Goal: Task Accomplishment & Management: Manage account settings

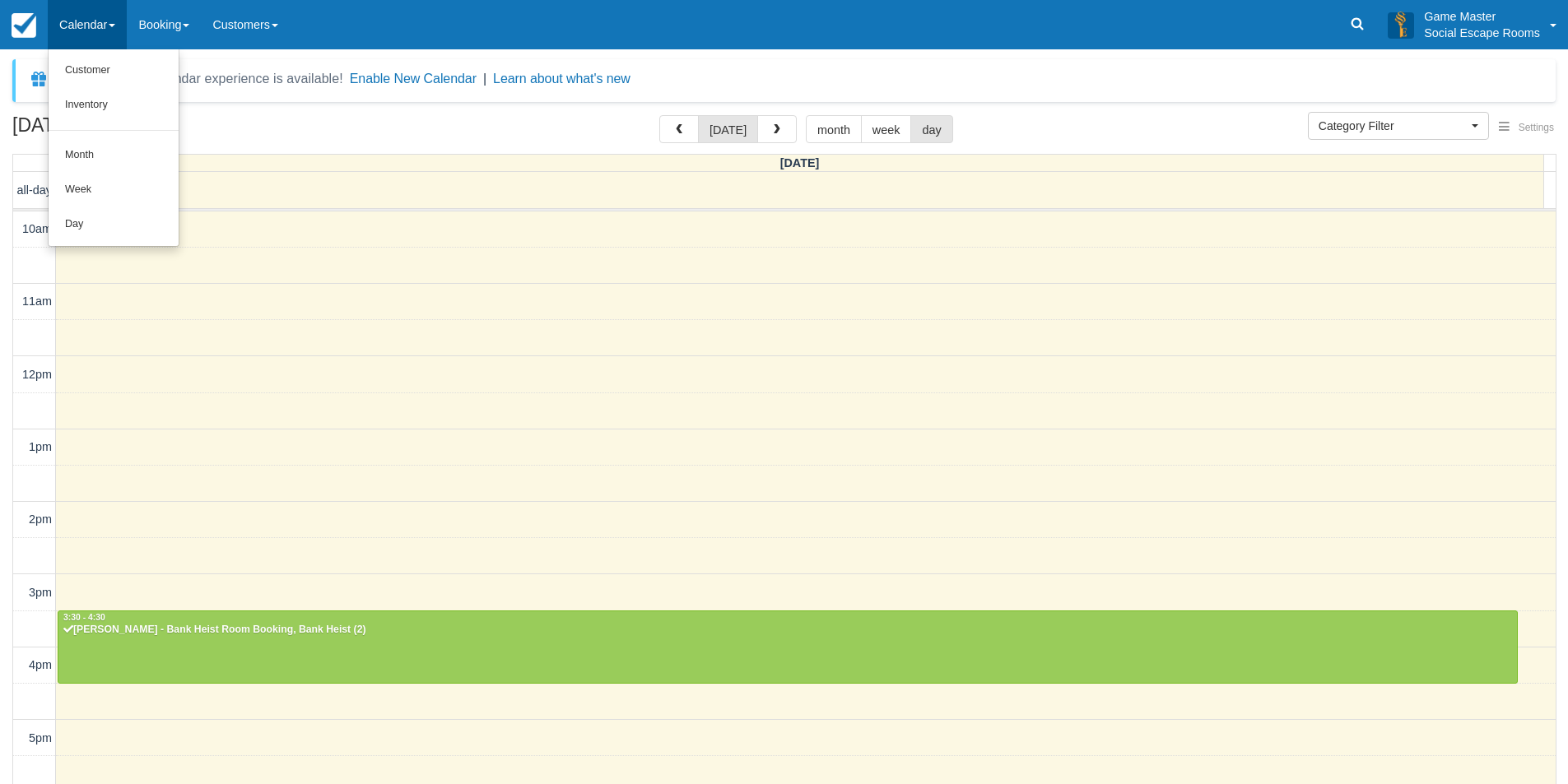
select select
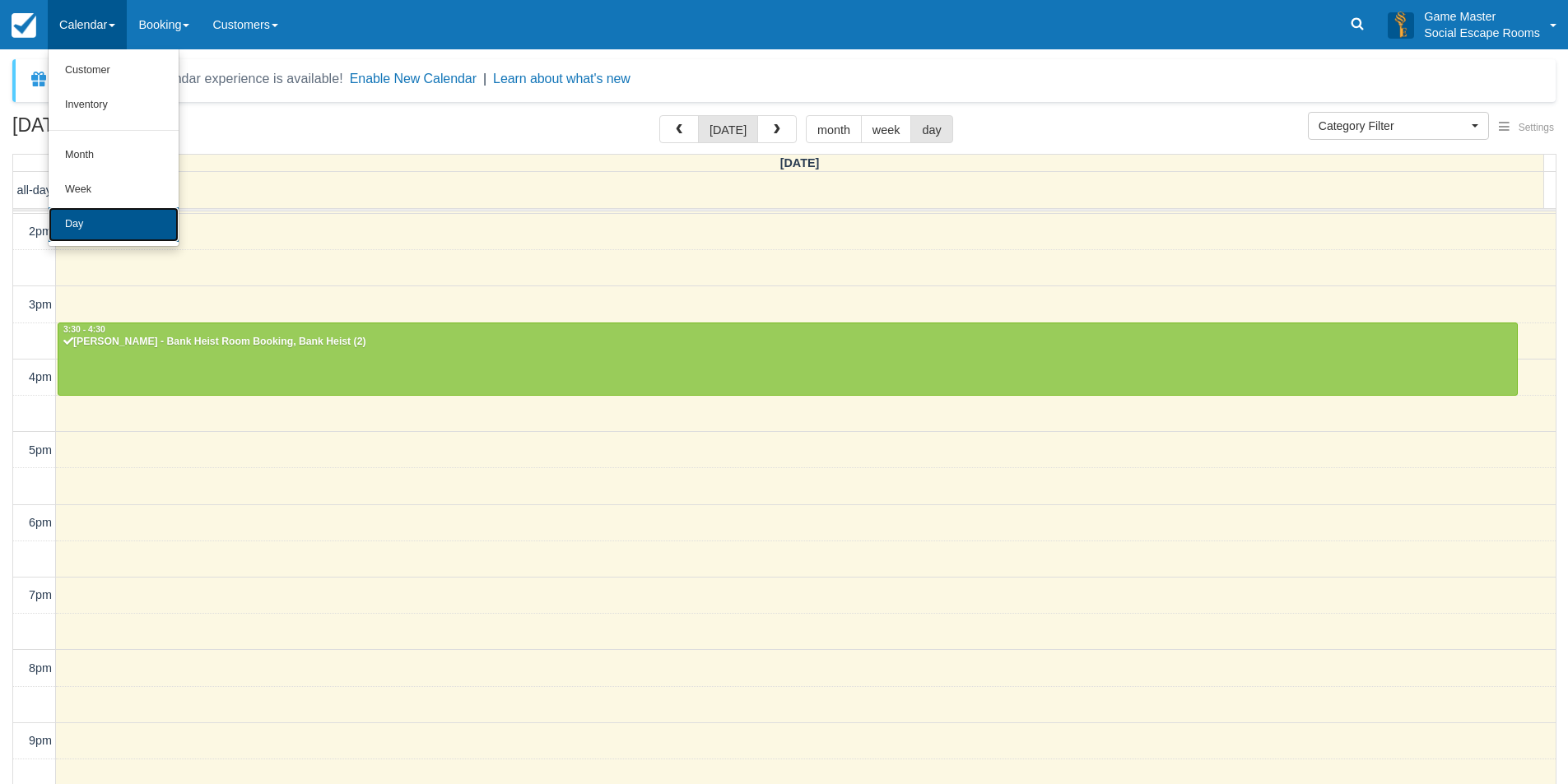
click at [118, 211] on link "Day" at bounding box center [113, 224] width 130 height 34
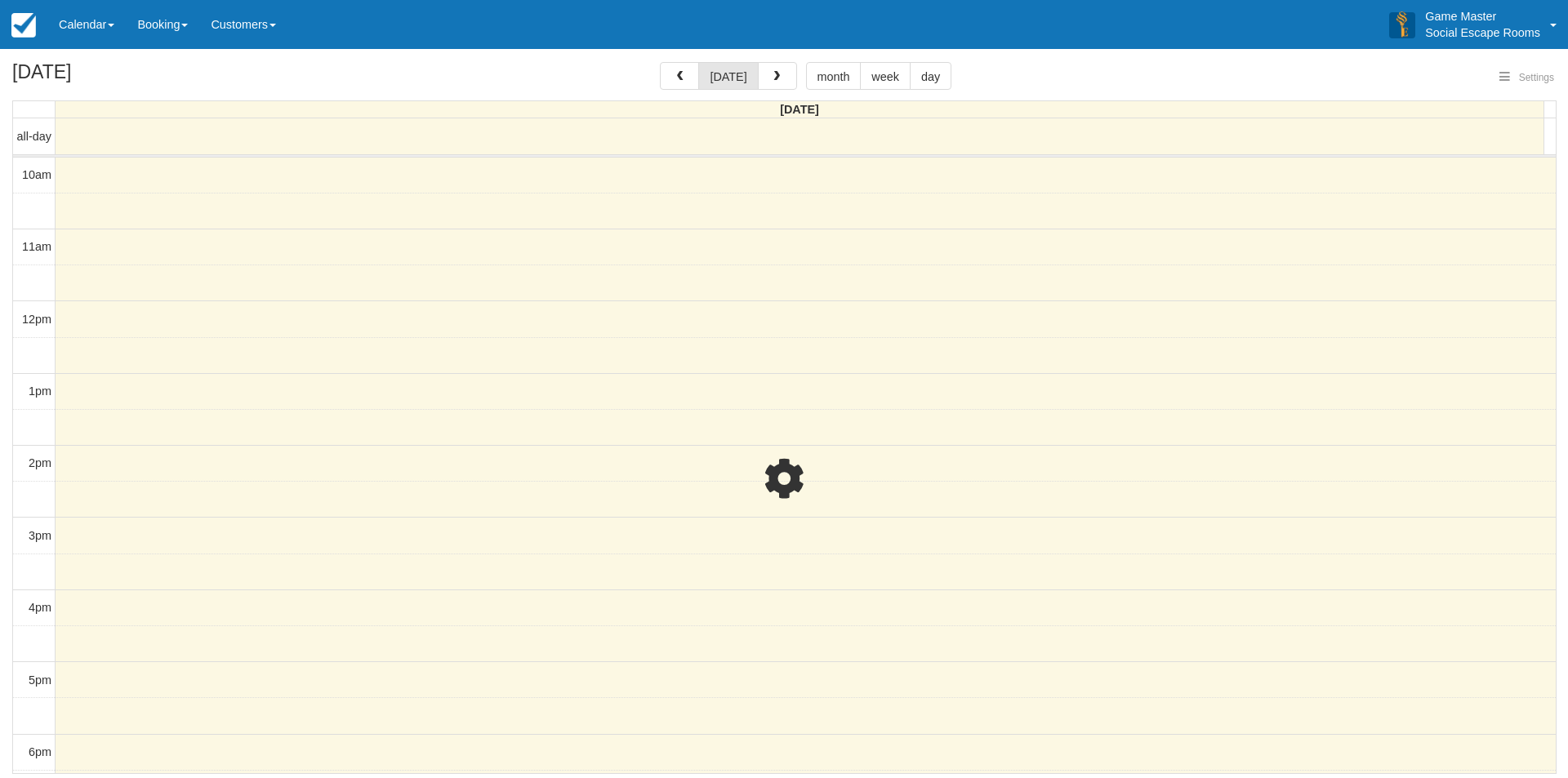
select select
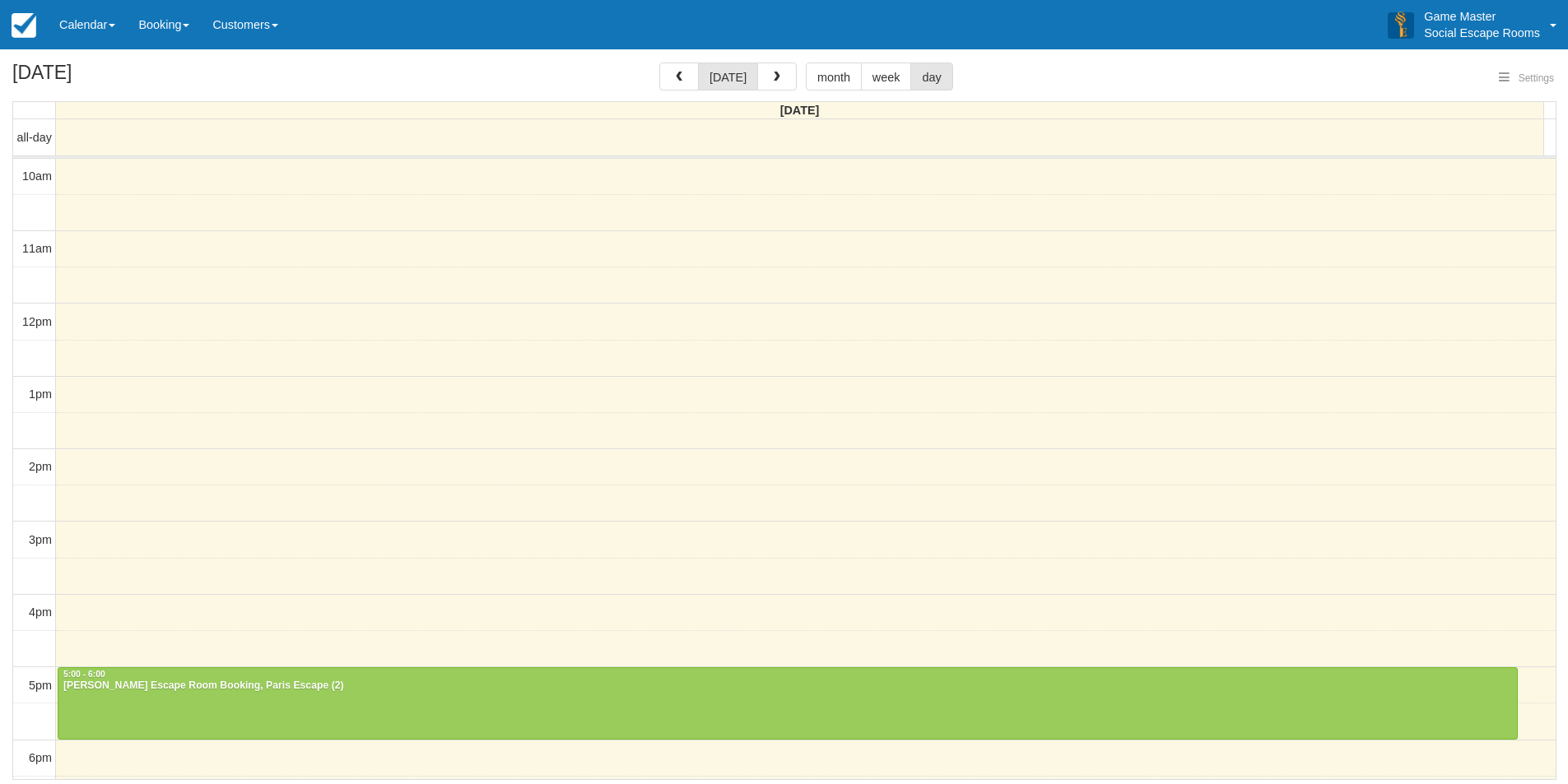
select select
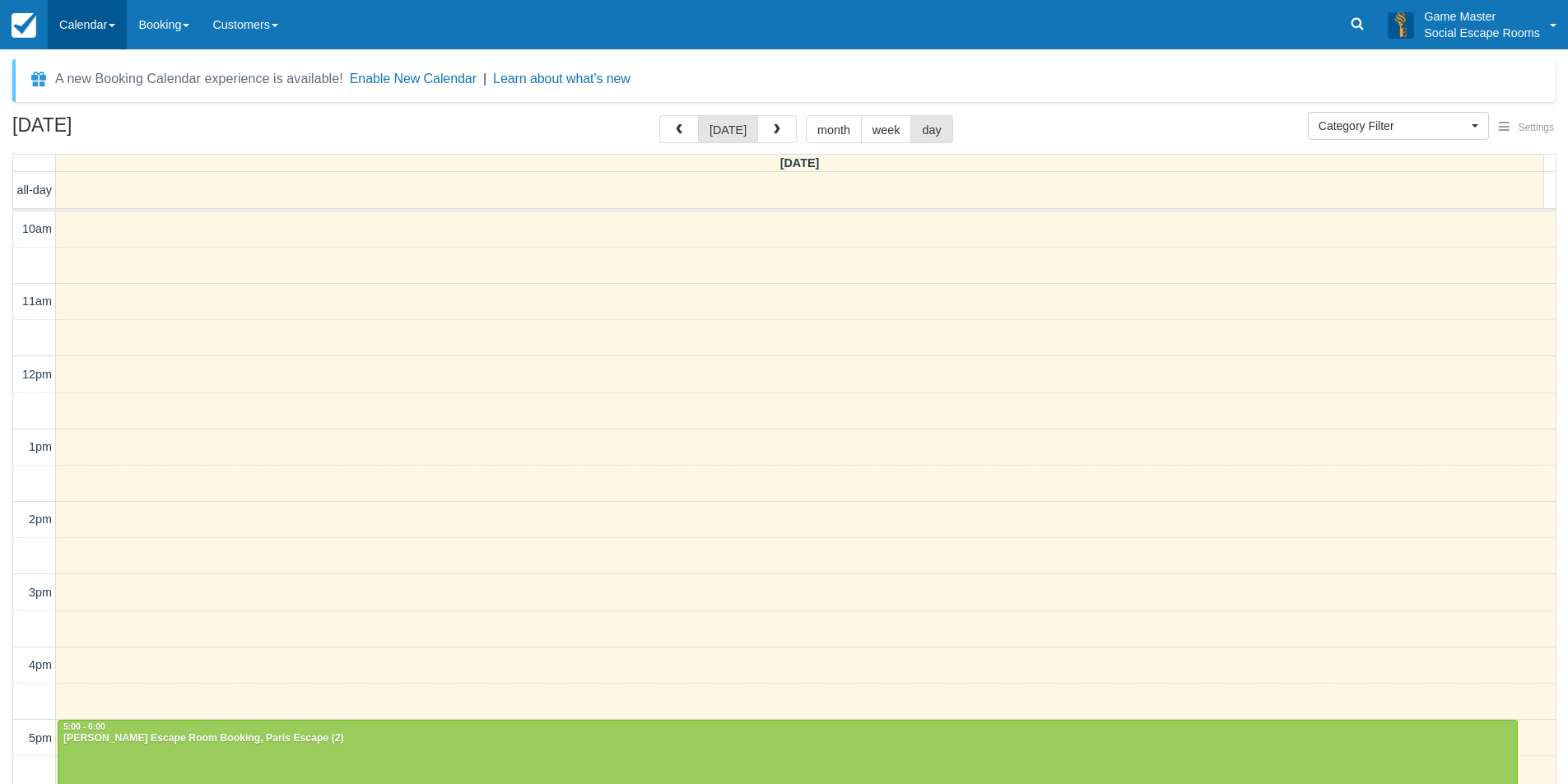
click at [114, 15] on link "Calendar" at bounding box center [87, 25] width 79 height 49
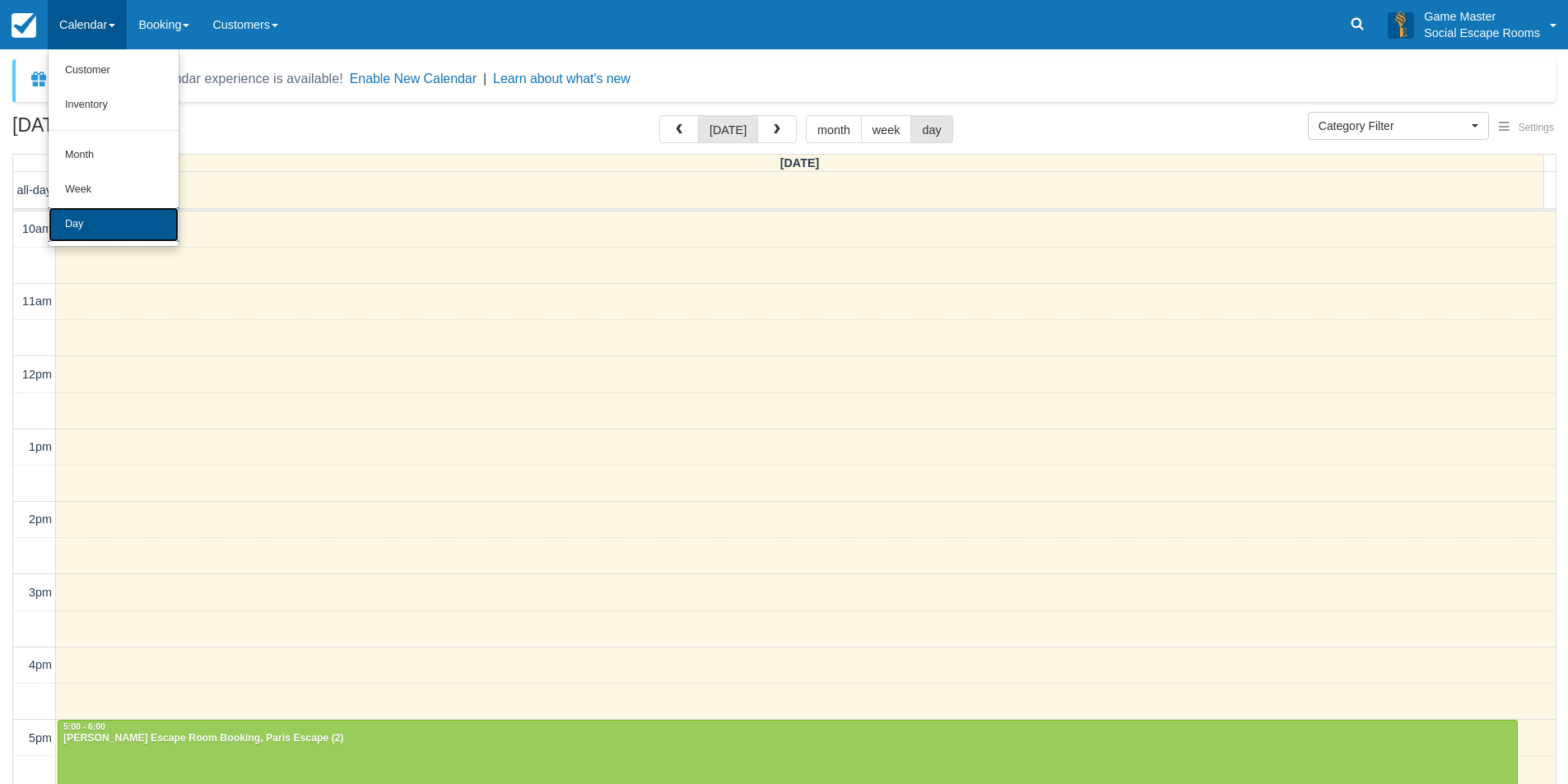
click at [125, 209] on link "Day" at bounding box center [113, 224] width 130 height 34
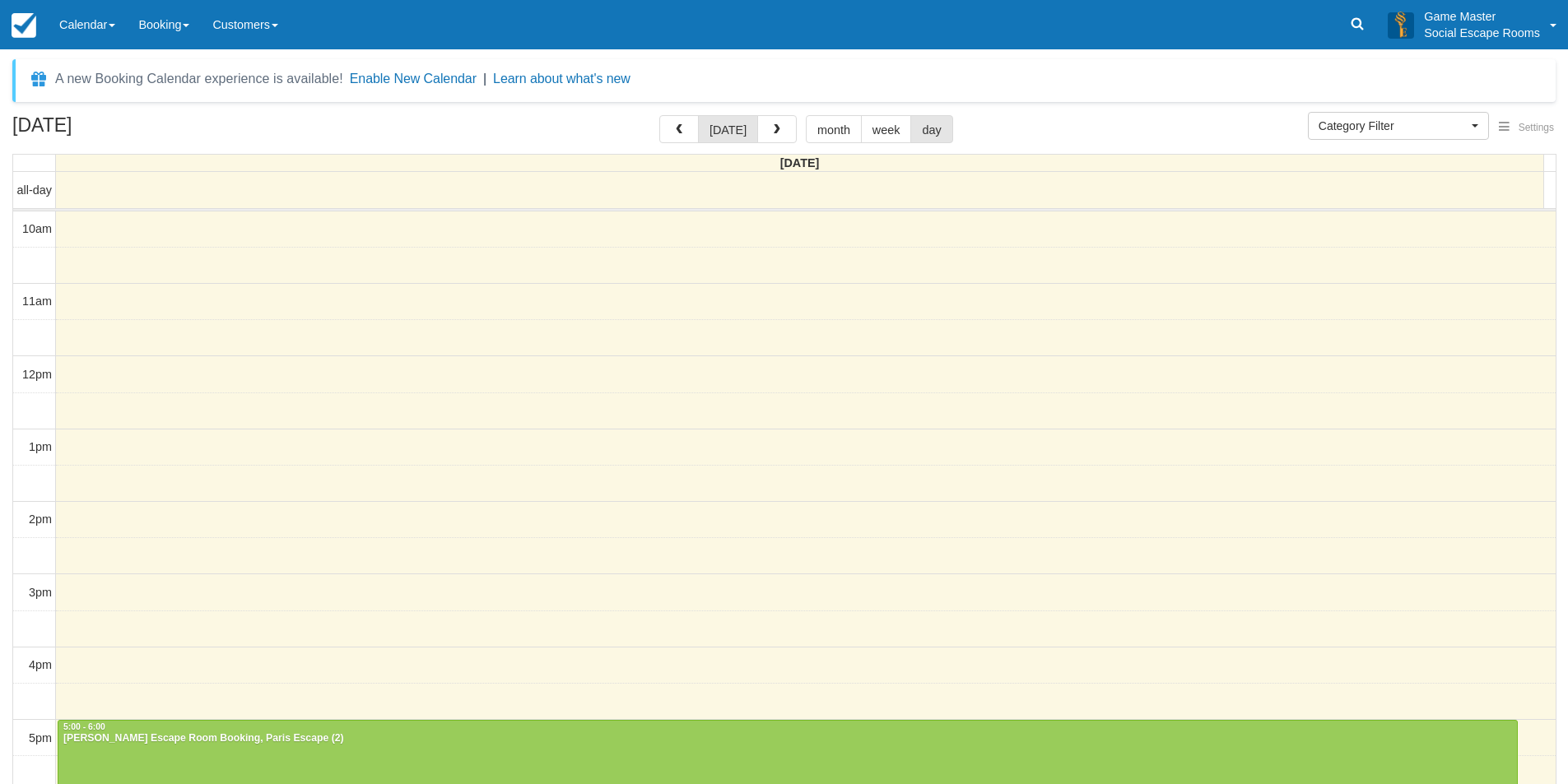
select select
click at [82, 34] on link "Calendar" at bounding box center [87, 25] width 79 height 49
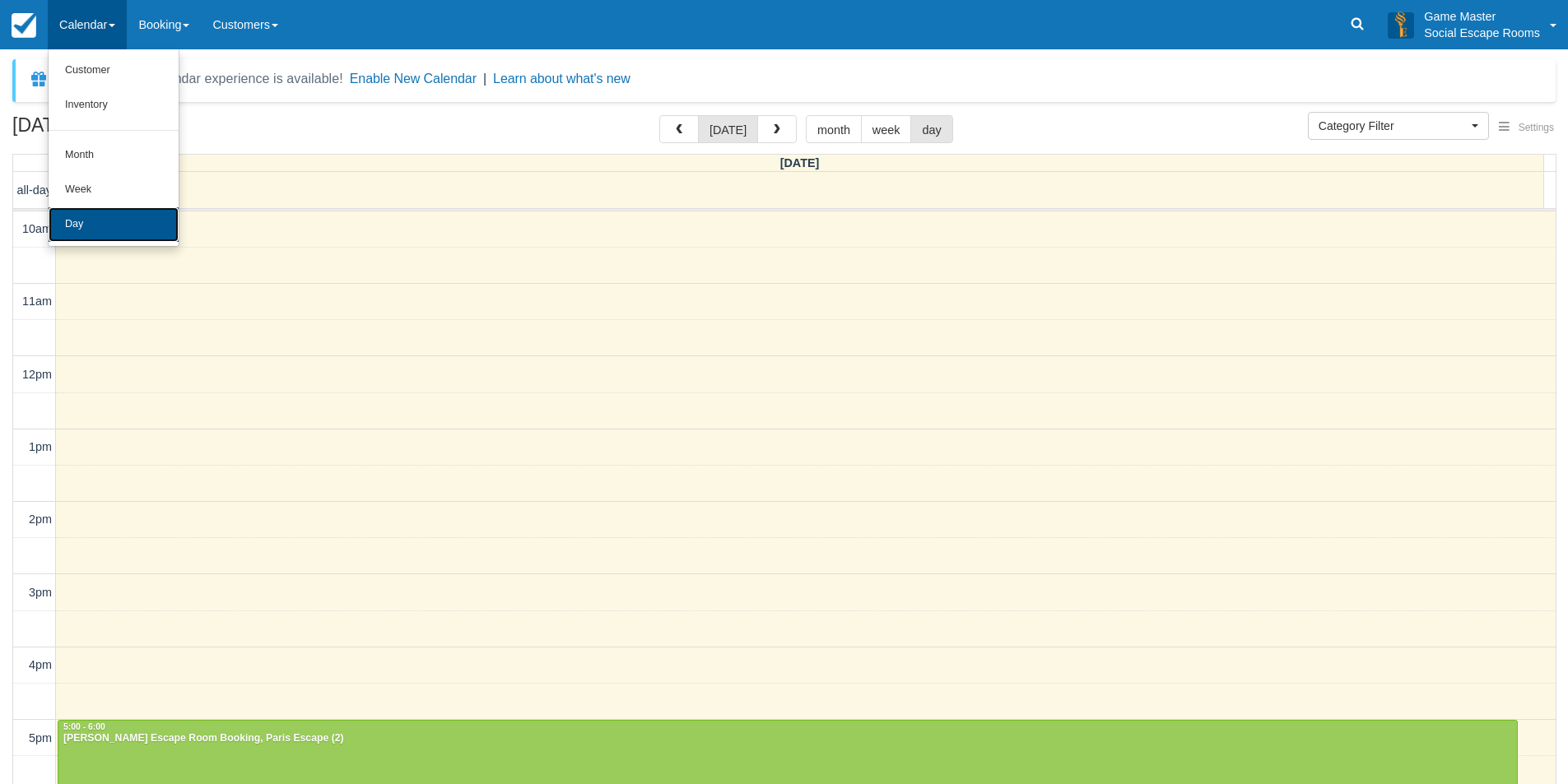
click at [109, 213] on link "Day" at bounding box center [113, 224] width 130 height 34
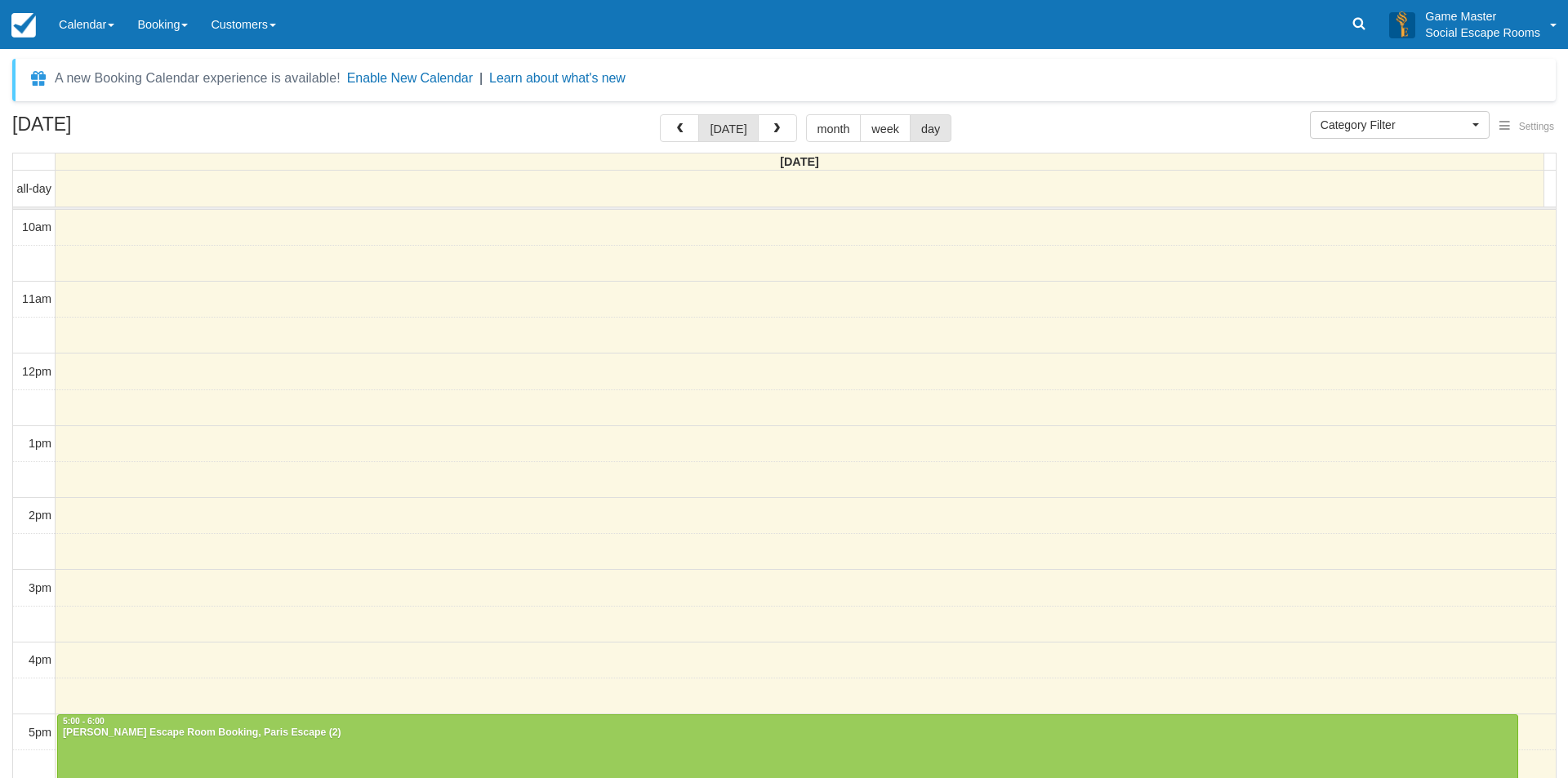
select select
click at [769, 129] on span "button" at bounding box center [770, 129] width 11 height 11
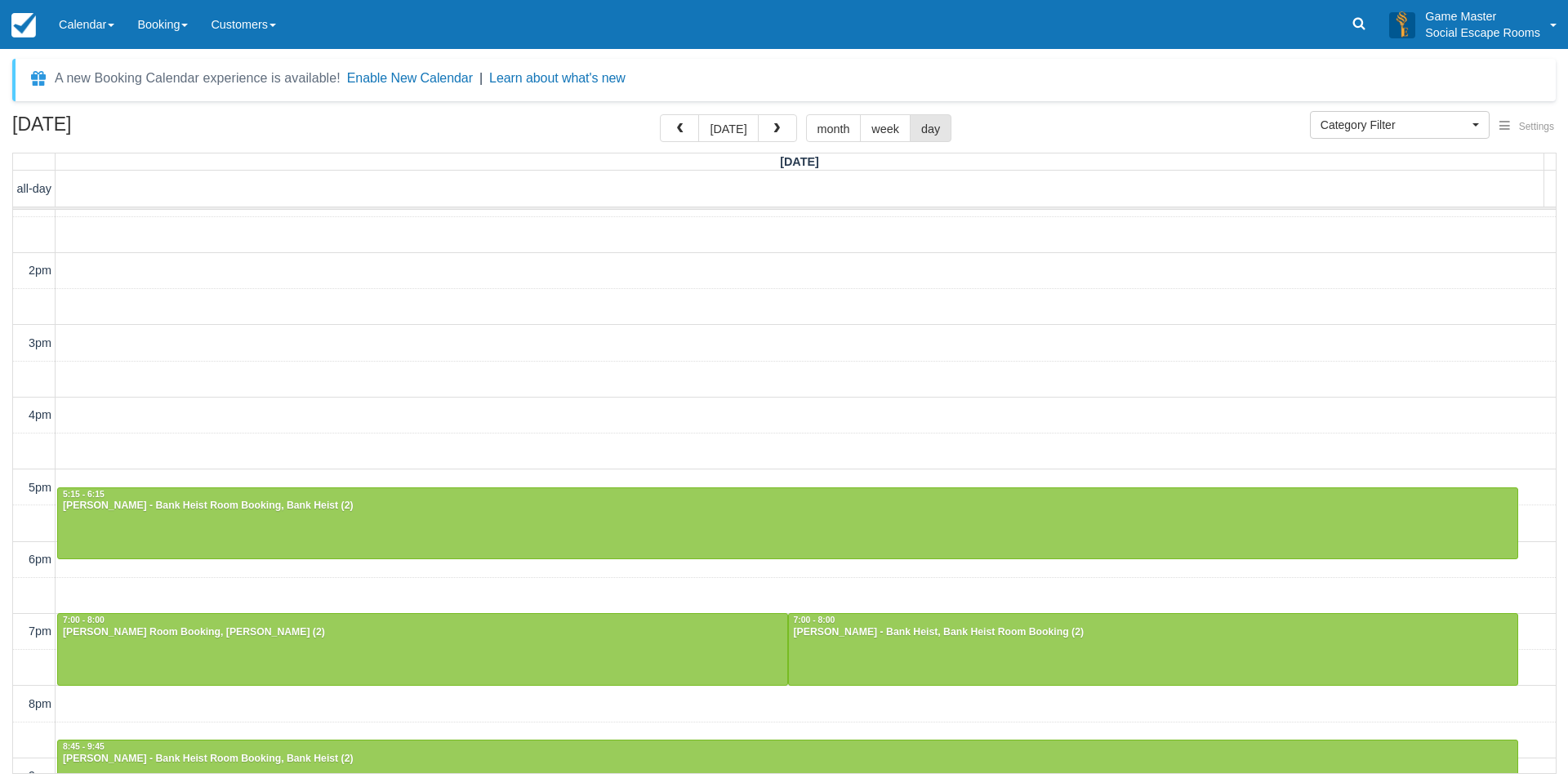
scroll to position [337, 0]
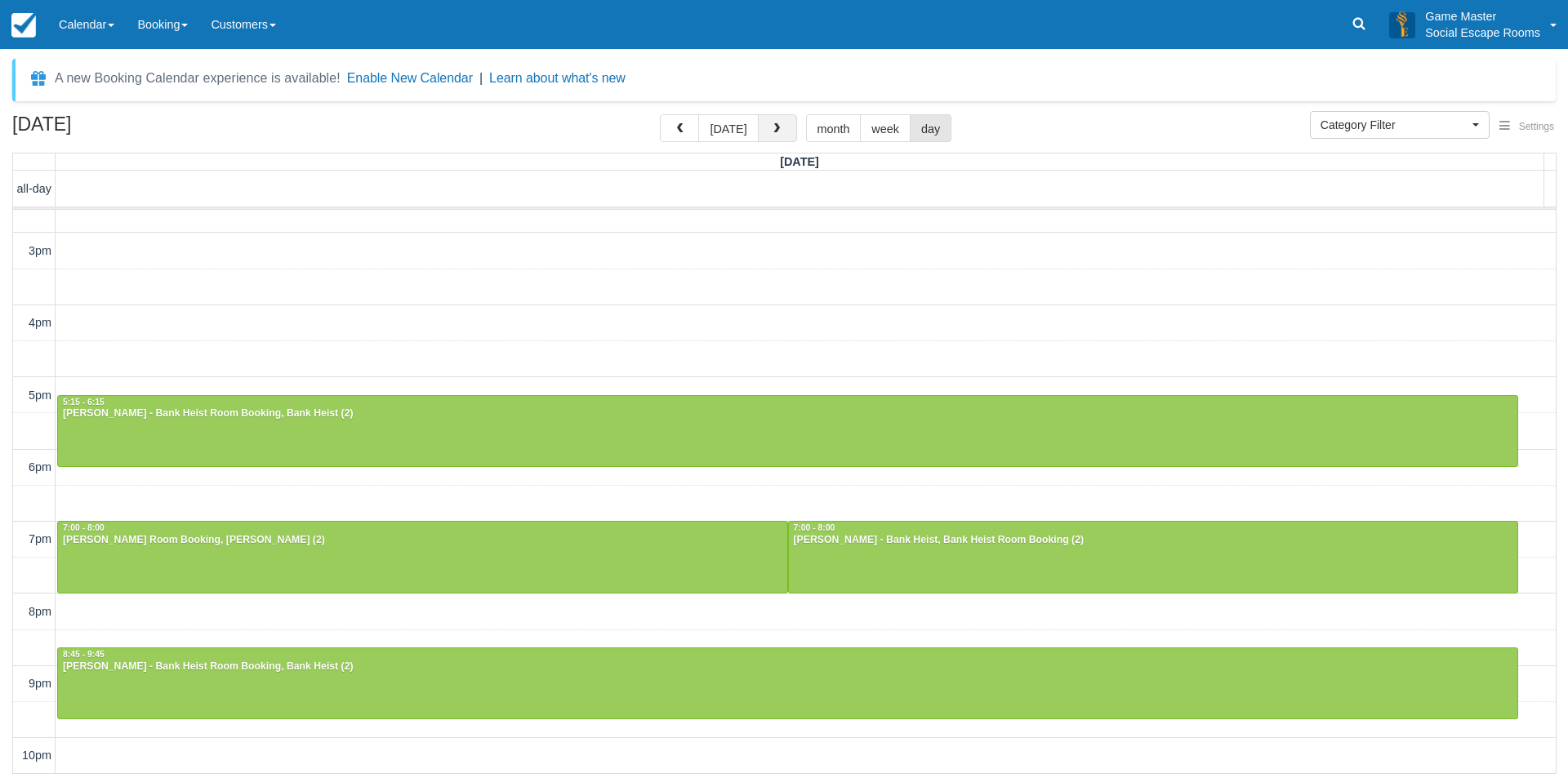
click at [773, 130] on span "button" at bounding box center [776, 129] width 11 height 11
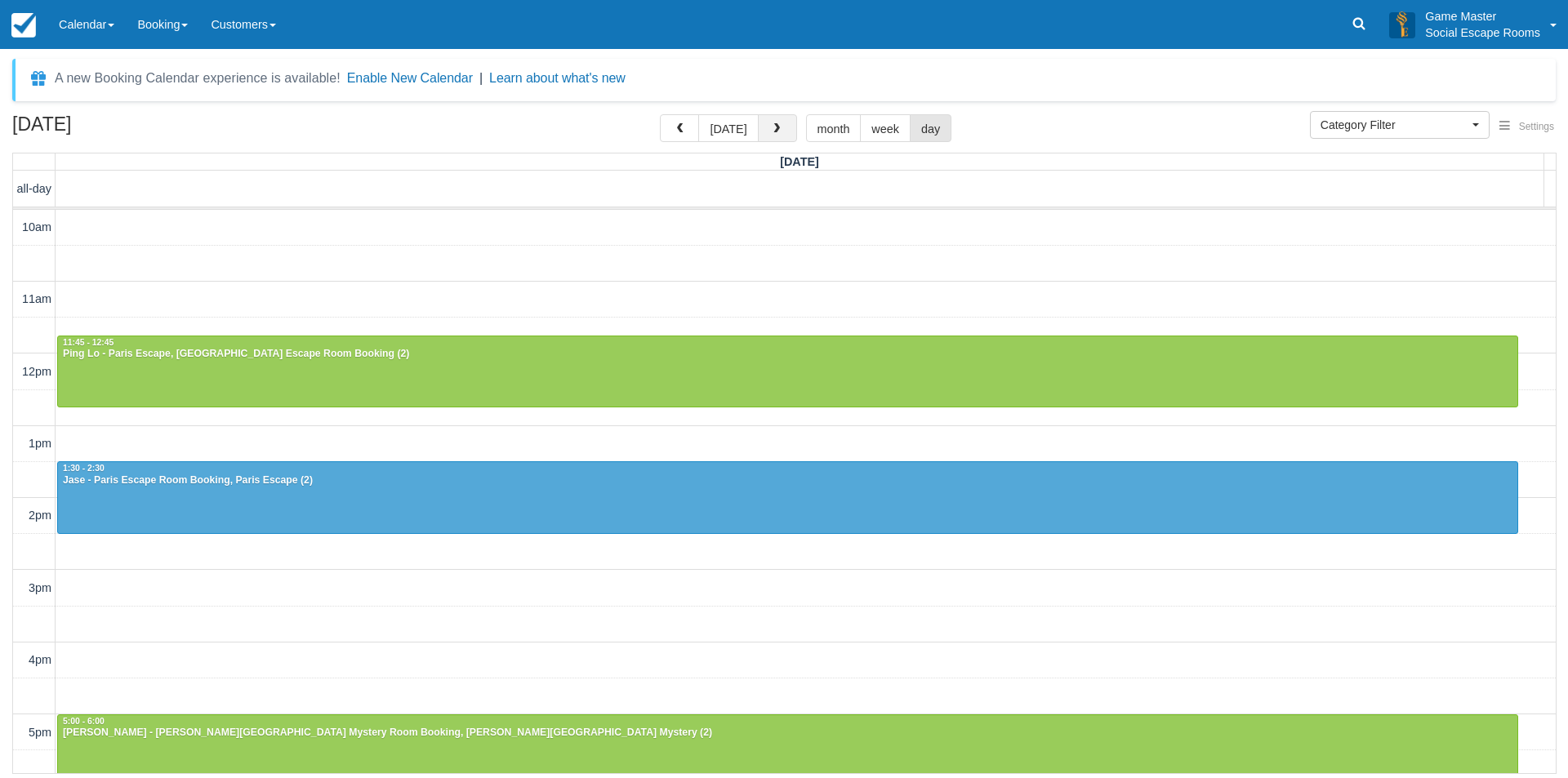
click at [775, 130] on span "button" at bounding box center [776, 129] width 11 height 11
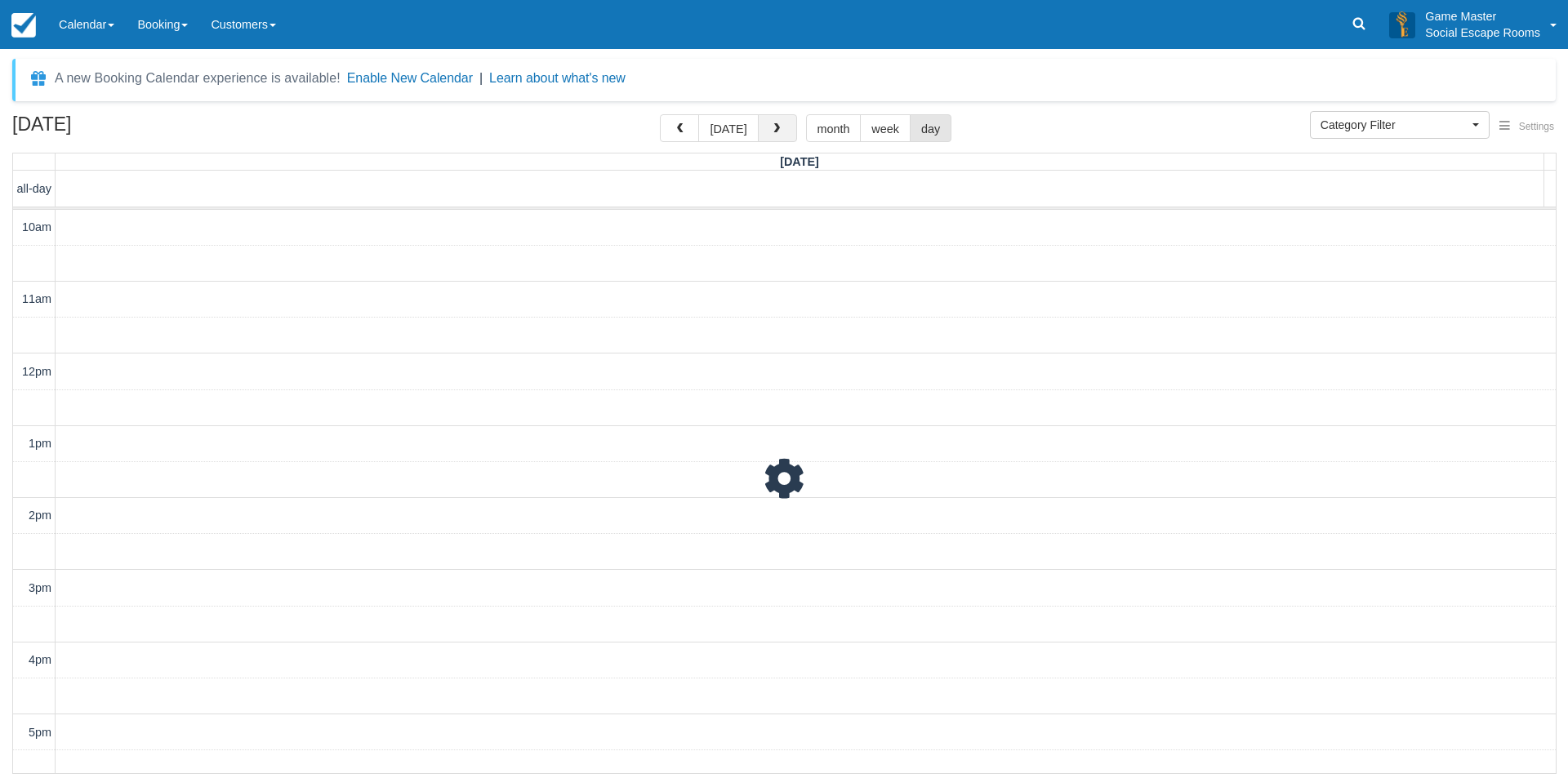
click at [775, 130] on span "button" at bounding box center [776, 129] width 11 height 11
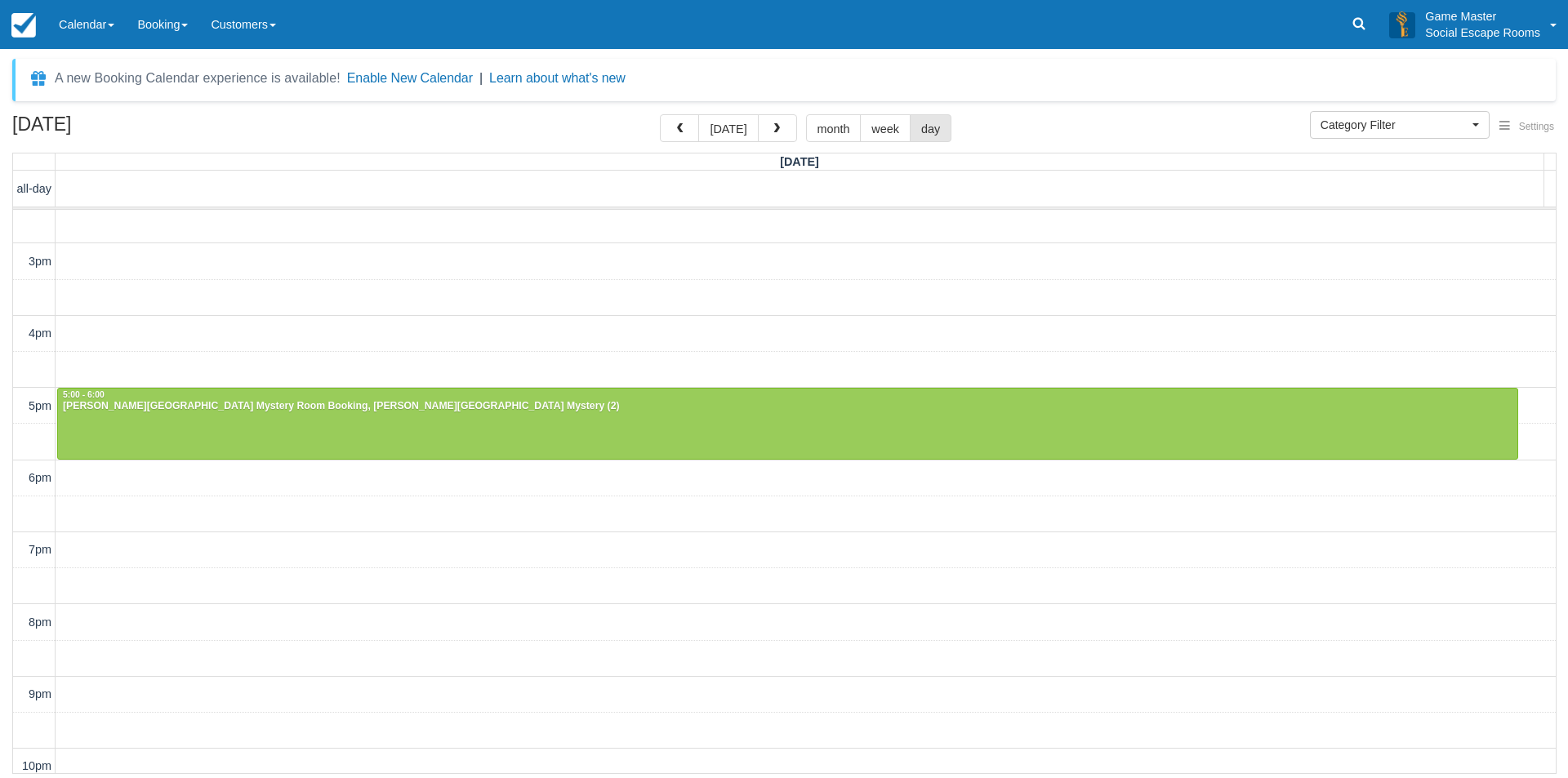
scroll to position [337, 0]
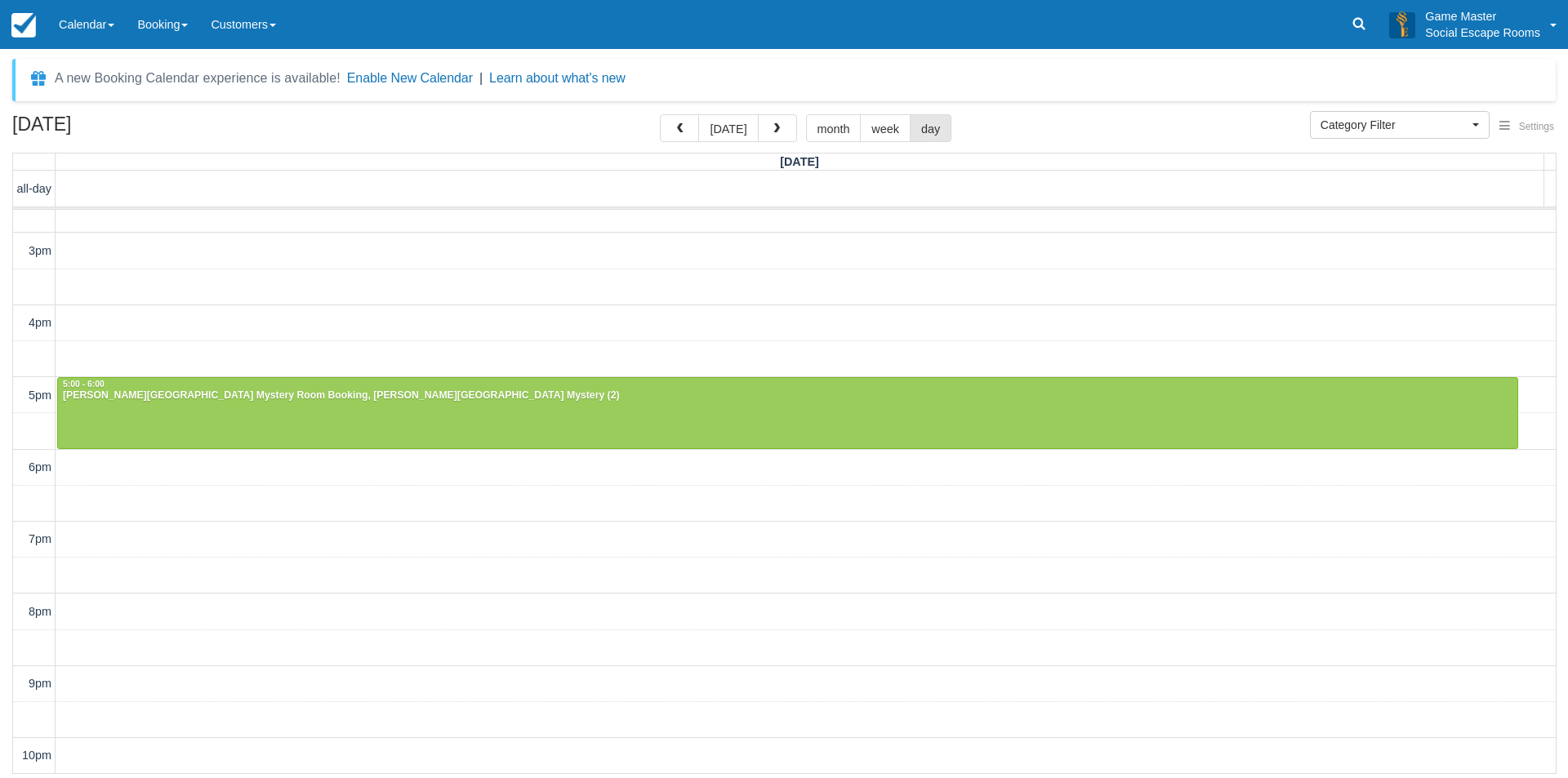
click at [122, 275] on div "10am 11am 12pm 1pm 2pm 3pm 4pm 5pm 6pm 7pm 8pm 9pm 10pm 5:00 - 6:00 Ash Myburgh…" at bounding box center [784, 324] width 1543 height 901
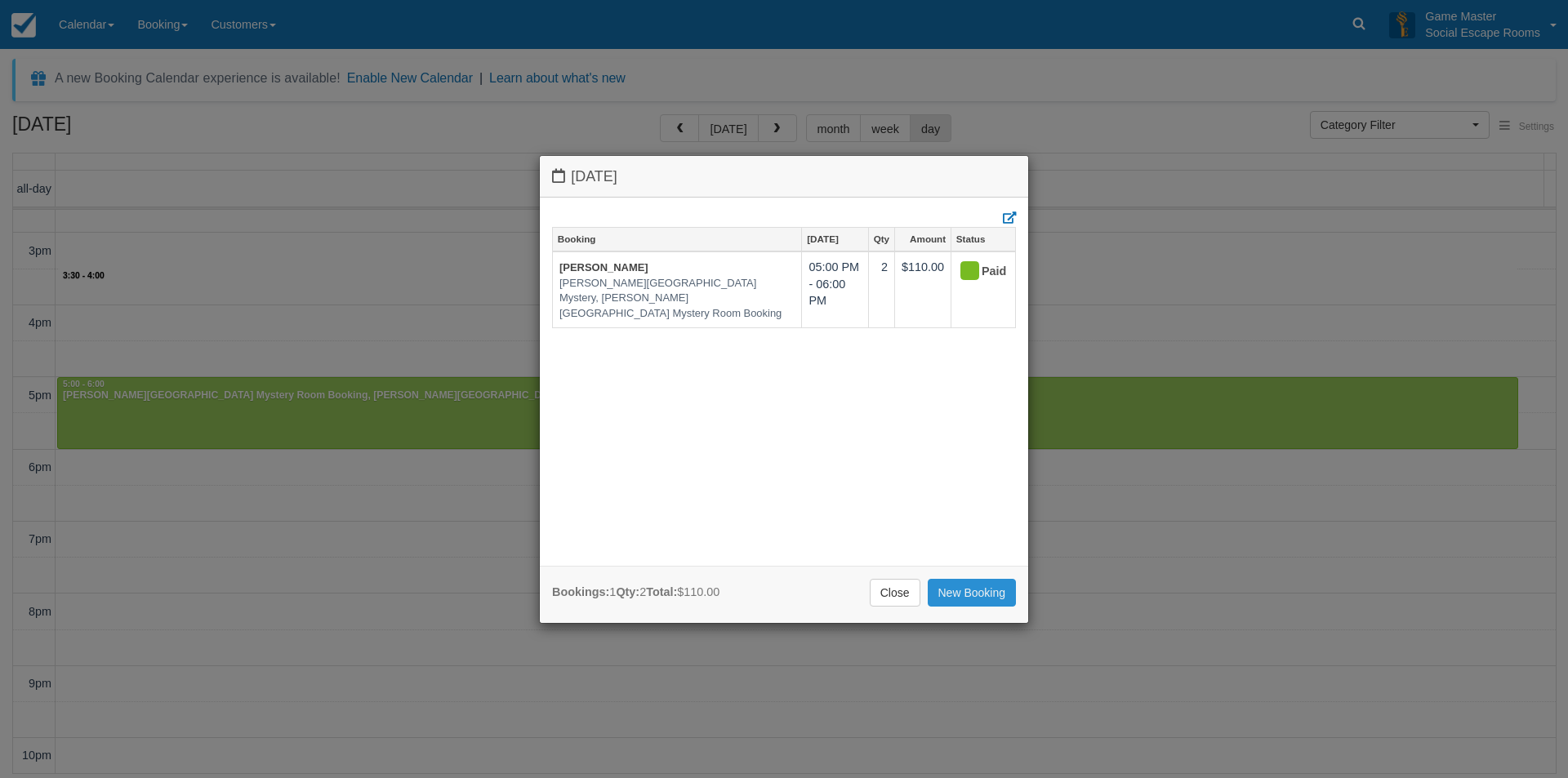
click at [975, 586] on link "New Booking" at bounding box center [972, 592] width 89 height 28
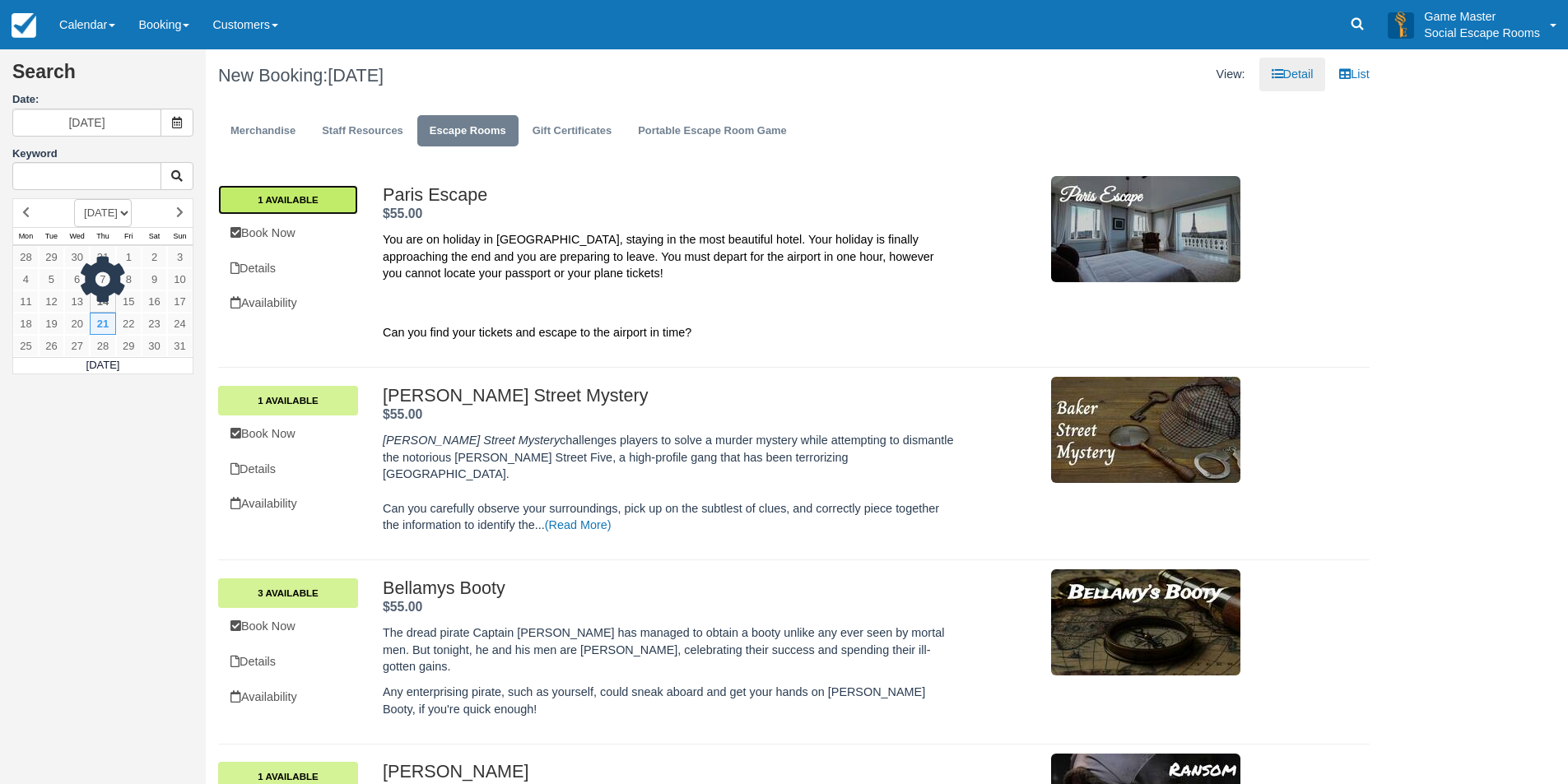
click at [324, 207] on link "1 Available" at bounding box center [288, 200] width 140 height 30
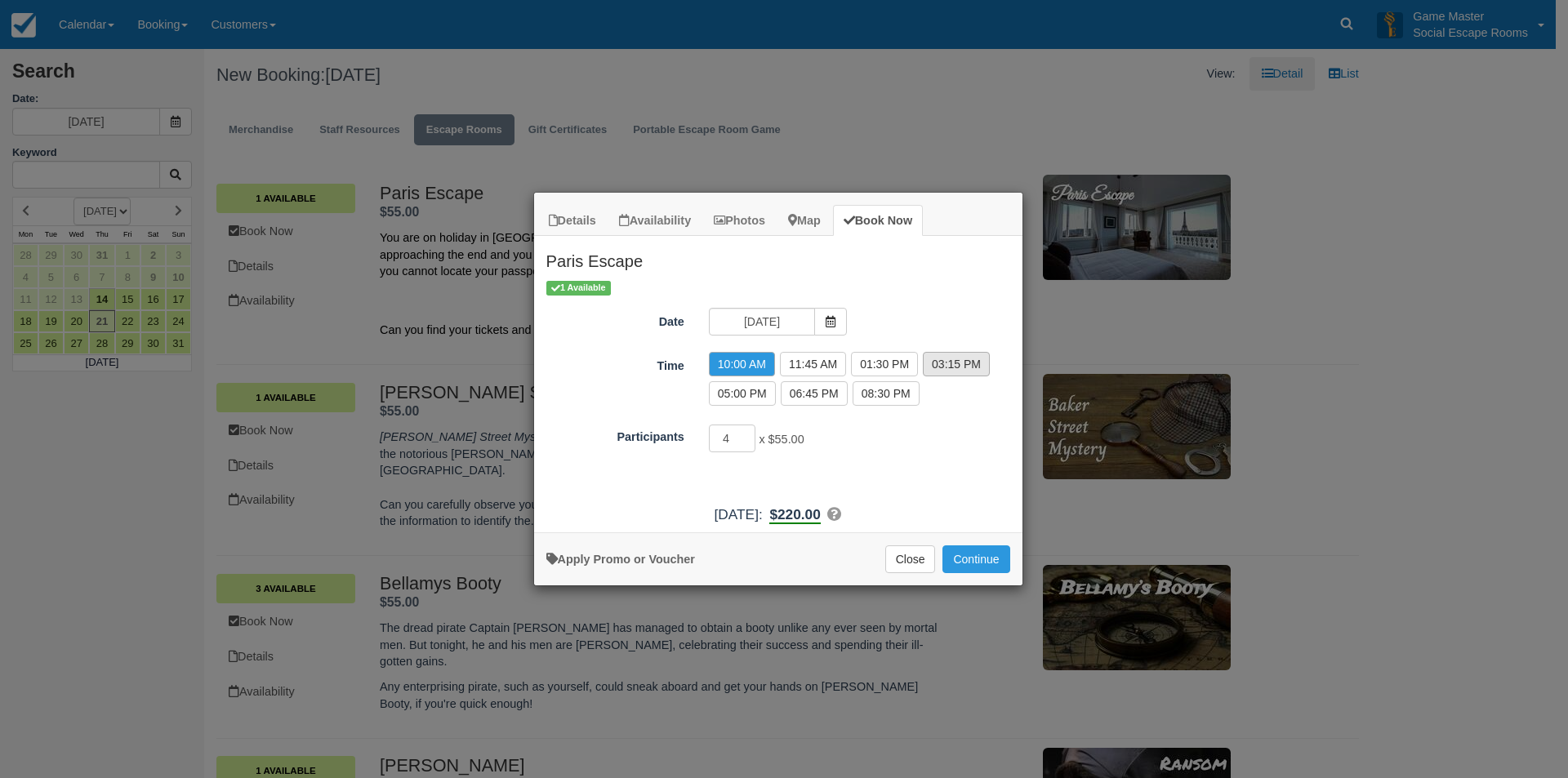
click at [956, 364] on label "03:15 PM" at bounding box center [956, 364] width 67 height 25
radio input "true"
click at [974, 561] on button "Continue" at bounding box center [975, 559] width 67 height 28
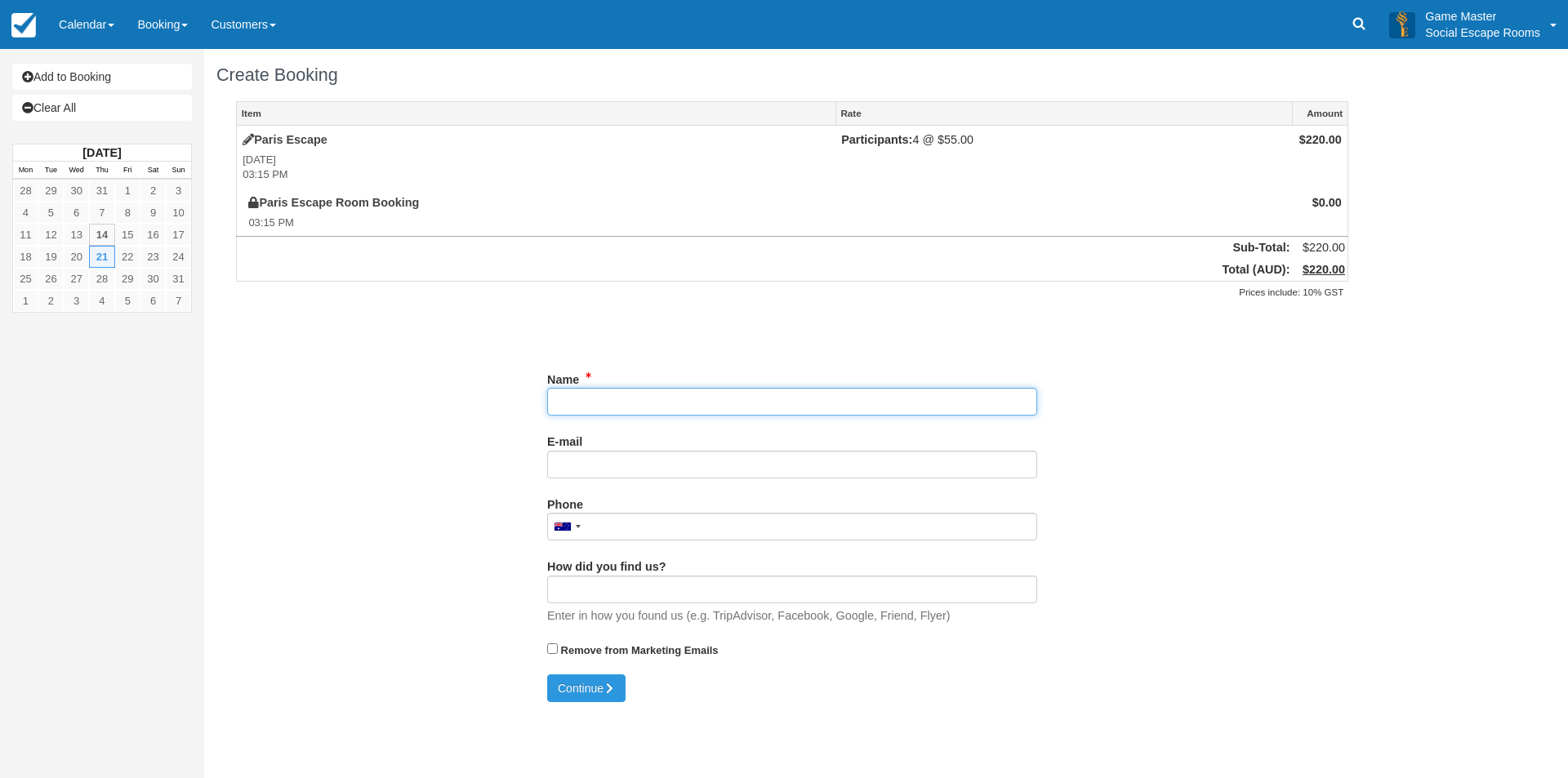
click at [650, 407] on input "Name" at bounding box center [792, 402] width 490 height 28
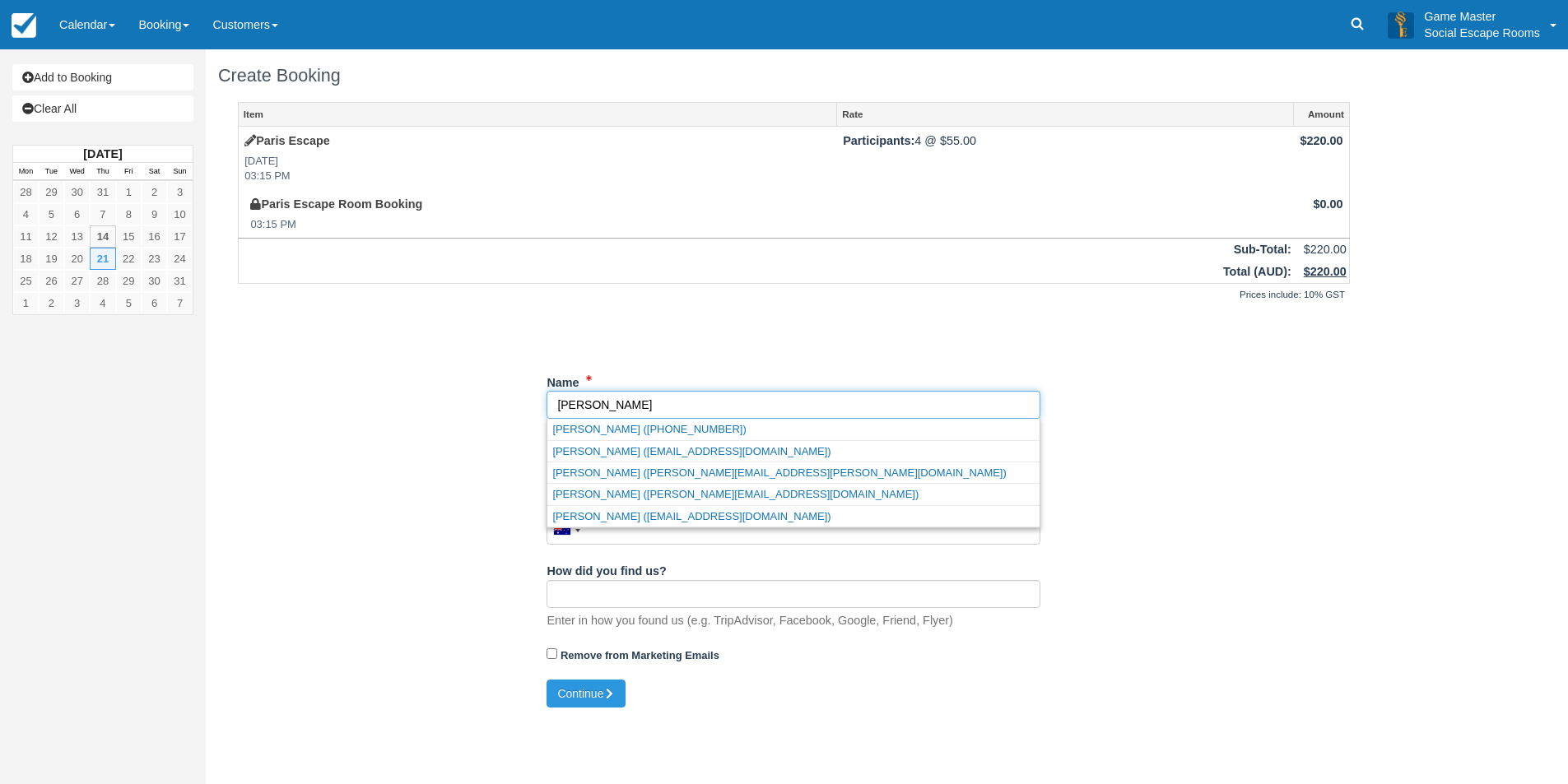
type input "[PERSON_NAME]"
click at [412, 373] on div "Item Rate Amount Paris Escape Thu Aug 21, 2025 03:15 PM Participants: 4 @ $55.0…" at bounding box center [793, 391] width 1152 height 578
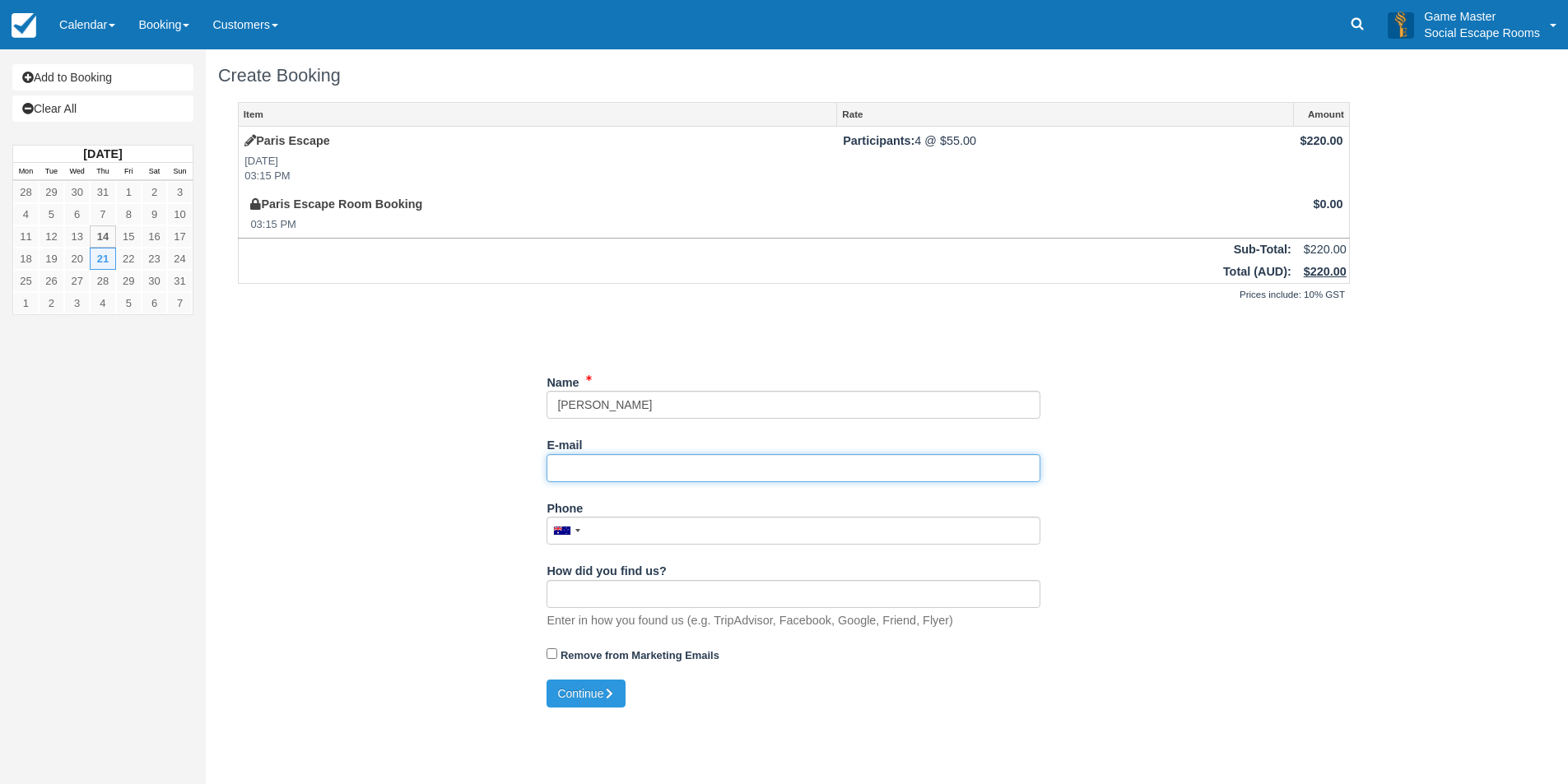
click at [619, 467] on input "E-mail" at bounding box center [793, 468] width 494 height 28
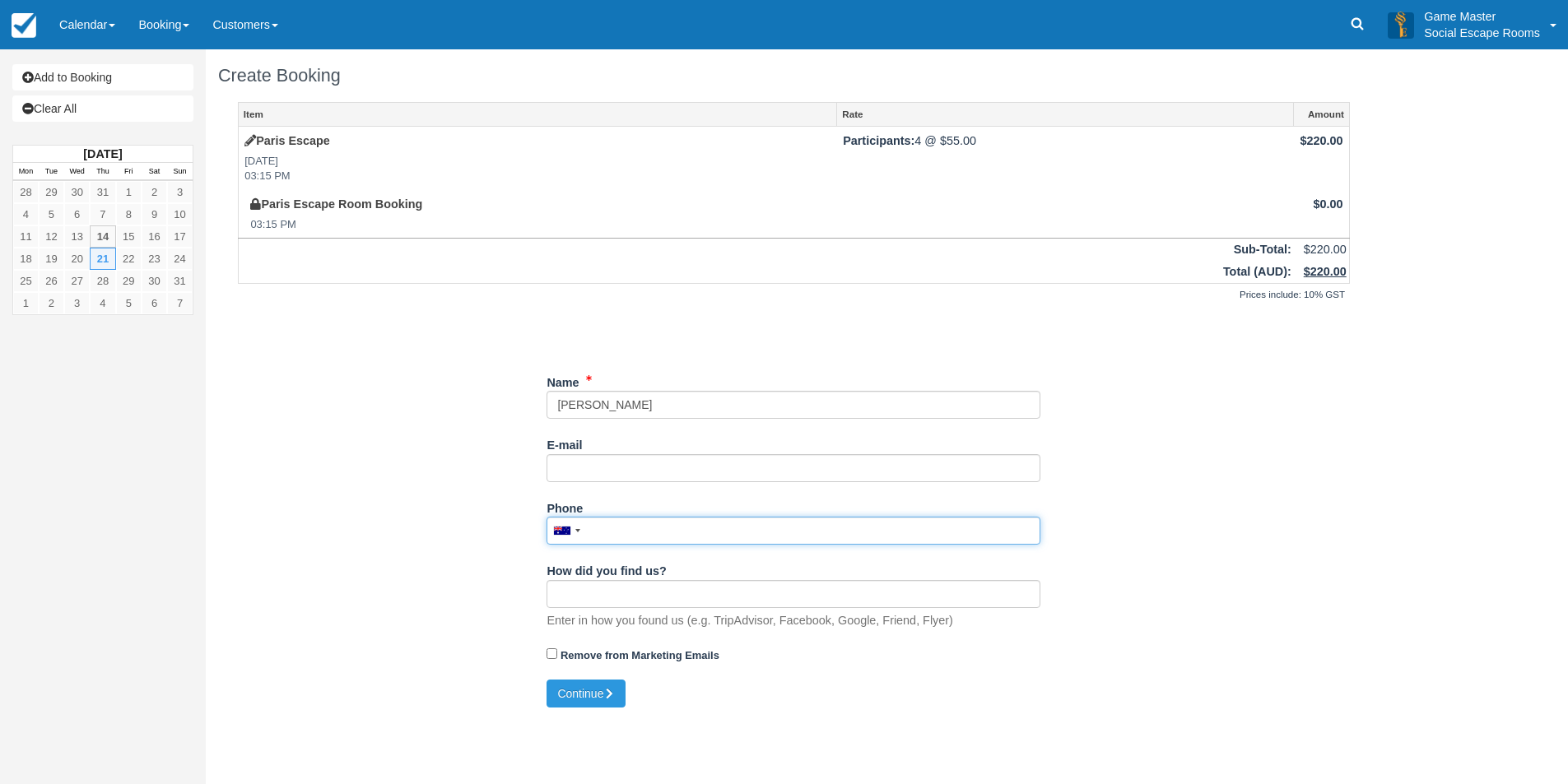
click at [615, 528] on input "Phone" at bounding box center [793, 531] width 494 height 28
type input "0413 017 416"
drag, startPoint x: 436, startPoint y: 319, endPoint x: 549, endPoint y: 421, distance: 152.2
click at [439, 319] on div "Unsaved Changes" at bounding box center [794, 332] width 1112 height 40
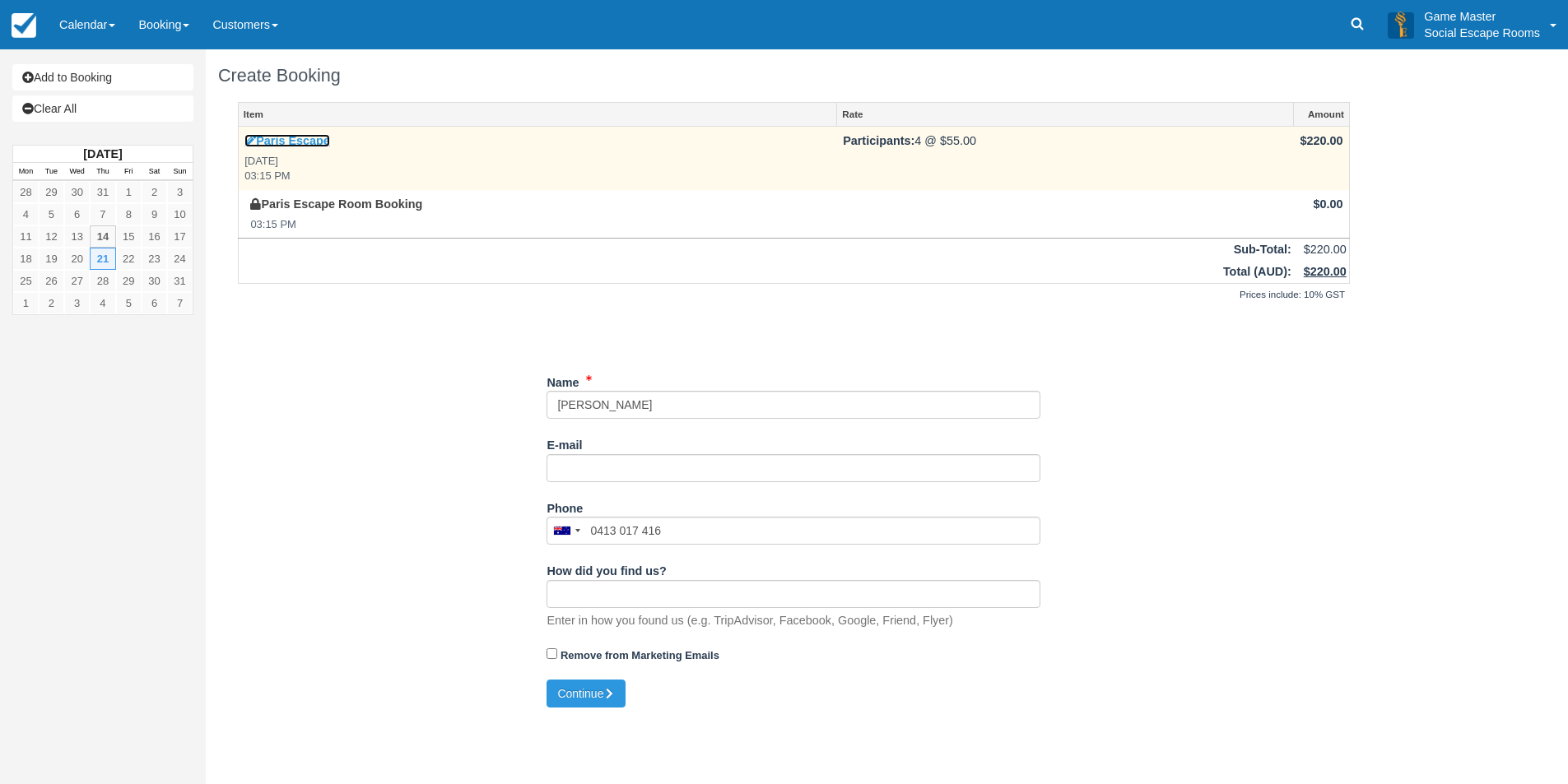
click at [252, 140] on icon at bounding box center [250, 140] width 11 height 11
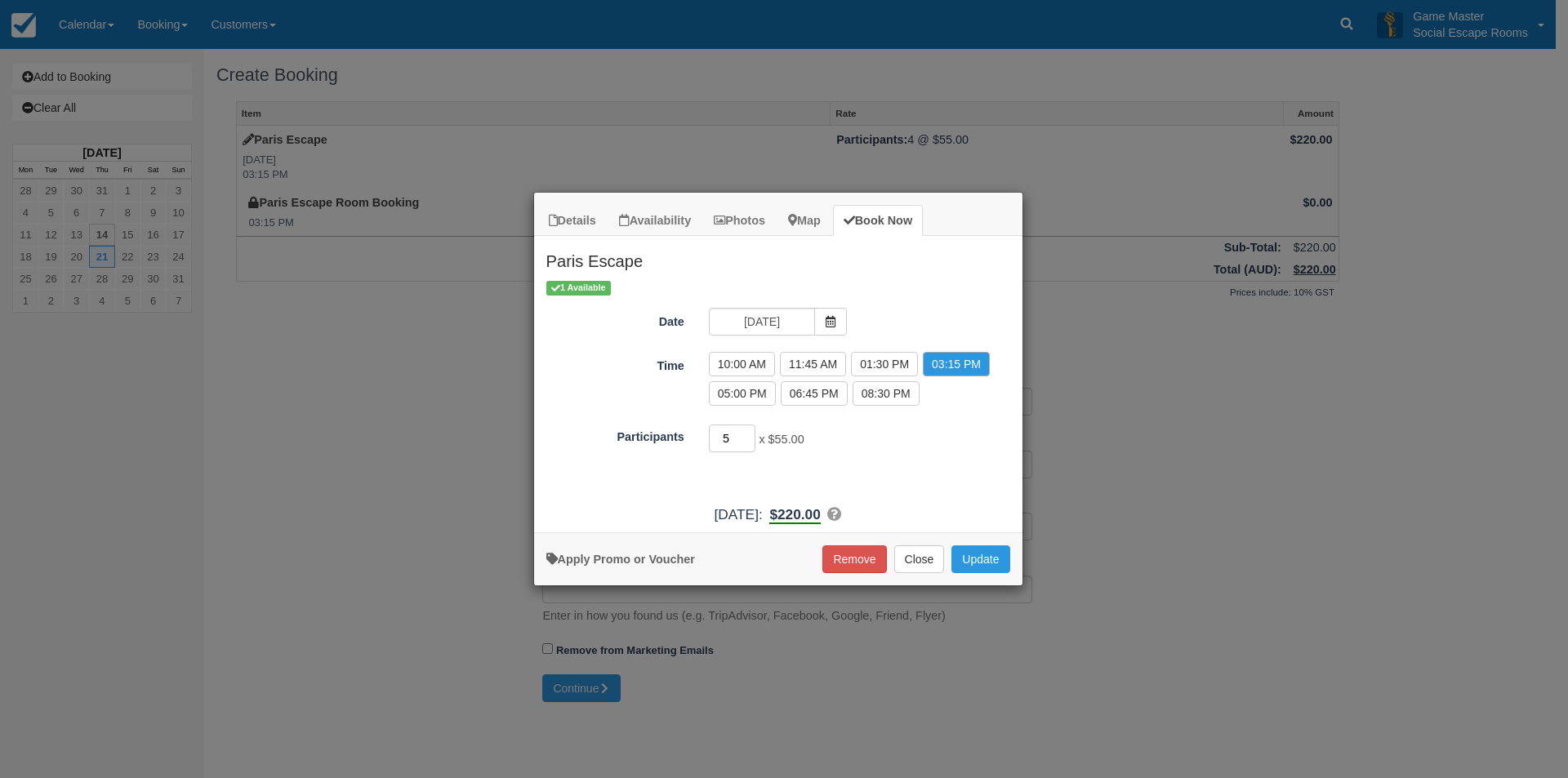
click at [746, 435] on input "5" at bounding box center [732, 438] width 47 height 28
type input "6"
click at [747, 435] on input "6" at bounding box center [732, 438] width 47 height 28
click at [976, 564] on button "Update" at bounding box center [980, 559] width 58 height 28
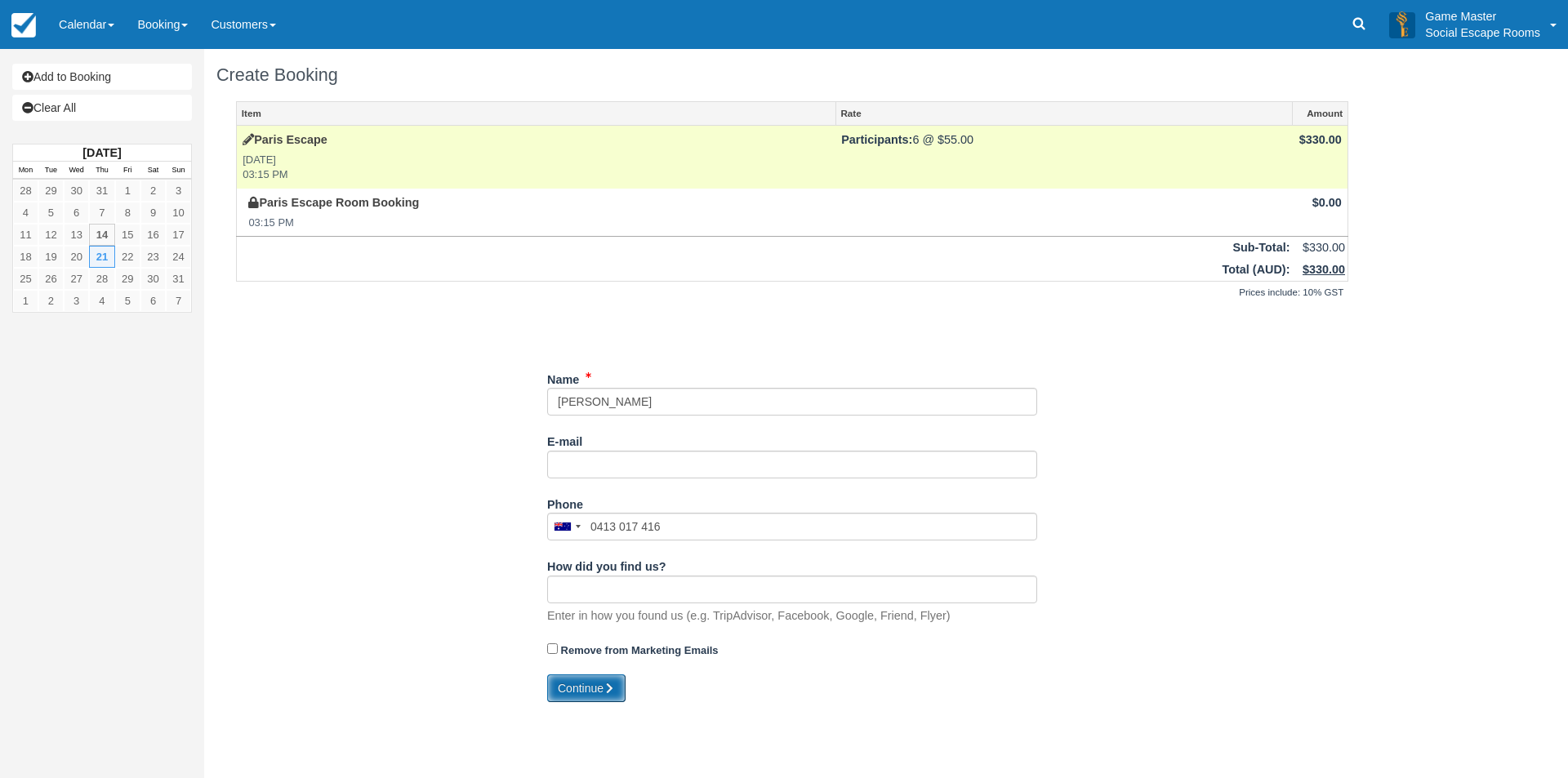
click at [578, 690] on button "Continue" at bounding box center [587, 688] width 79 height 28
type input "+61413017416"
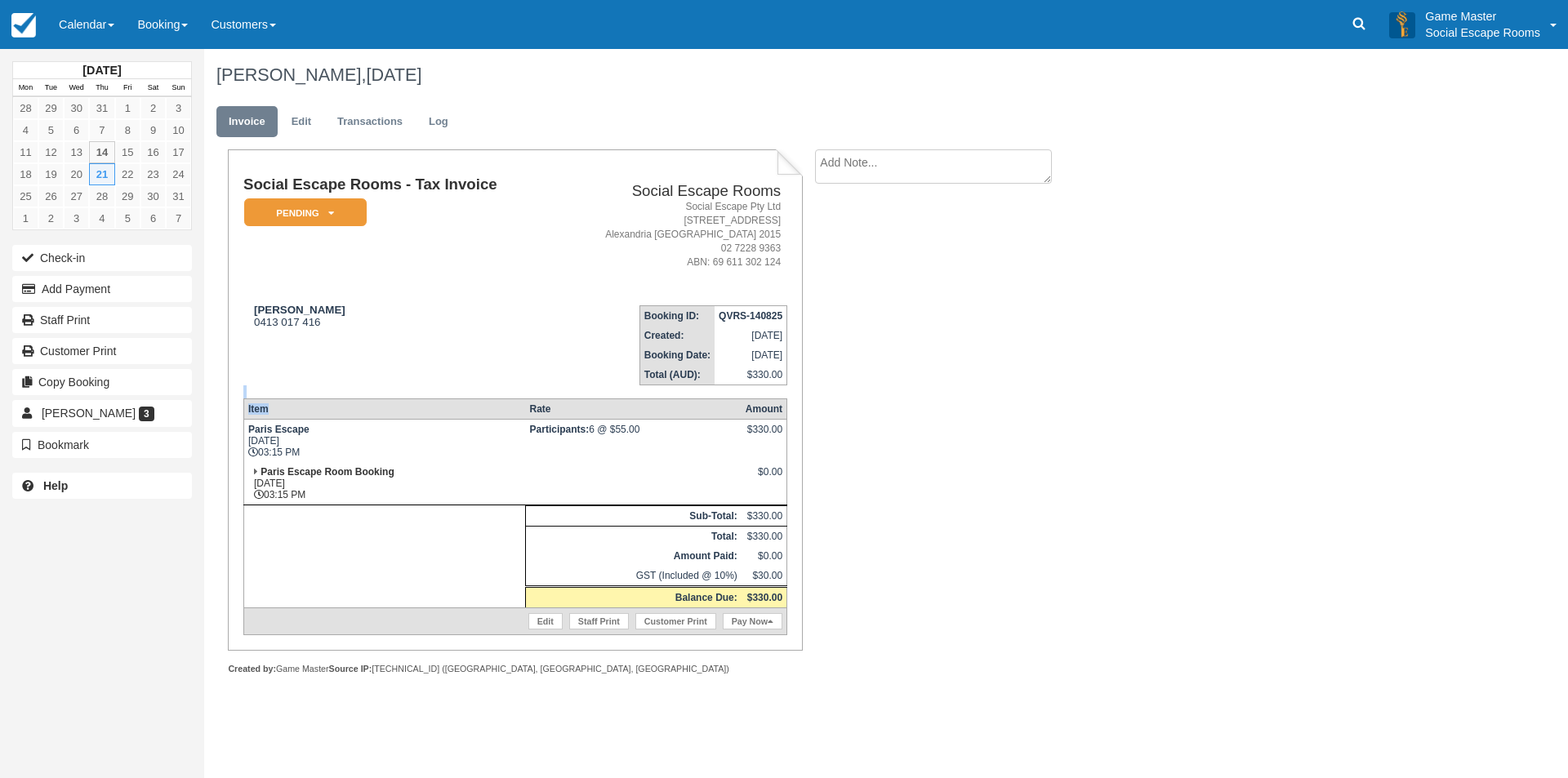
click at [424, 397] on div "Social Escape Rooms - Tax Invoice Pending   Reserved Deposit Paid Blocked for C…" at bounding box center [515, 405] width 544 height 459
click at [348, 350] on td "Jerome 0413 017 416" at bounding box center [399, 339] width 312 height 93
drag, startPoint x: 251, startPoint y: 429, endPoint x: 333, endPoint y: 480, distance: 96.6
click at [336, 478] on tbody "Paris Escape Thu Aug 21, 2025 03:15 PM Participants: 6 @ $55.00 $330.00 Paris E…" at bounding box center [515, 527] width 543 height 215
click at [335, 487] on td "Paris Escape Room Booking Thu Aug 21, 2025 03:15 PM" at bounding box center [384, 483] width 282 height 43
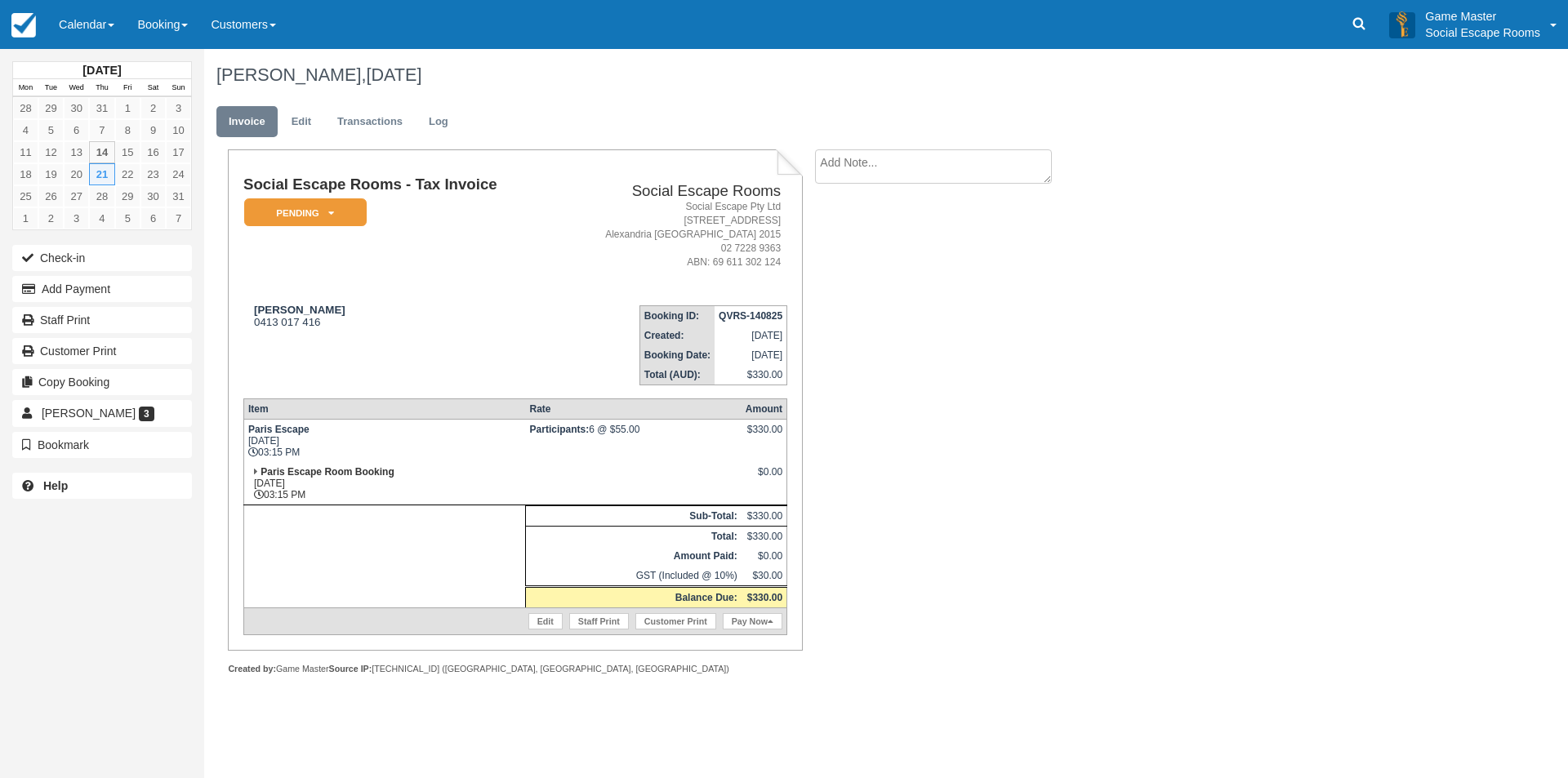
drag, startPoint x: 320, startPoint y: 493, endPoint x: 254, endPoint y: 431, distance: 90.6
click at [254, 431] on tbody "Paris Escape Thu Aug 21, 2025 03:15 PM Participants: 6 @ $55.00 $330.00 Paris E…" at bounding box center [515, 527] width 543 height 215
click at [278, 433] on strong "Paris Escape" at bounding box center [278, 429] width 61 height 11
drag, startPoint x: 249, startPoint y: 320, endPoint x: 355, endPoint y: 320, distance: 106.0
click at [355, 320] on div "Jerome 0413 017 416" at bounding box center [399, 316] width 312 height 25
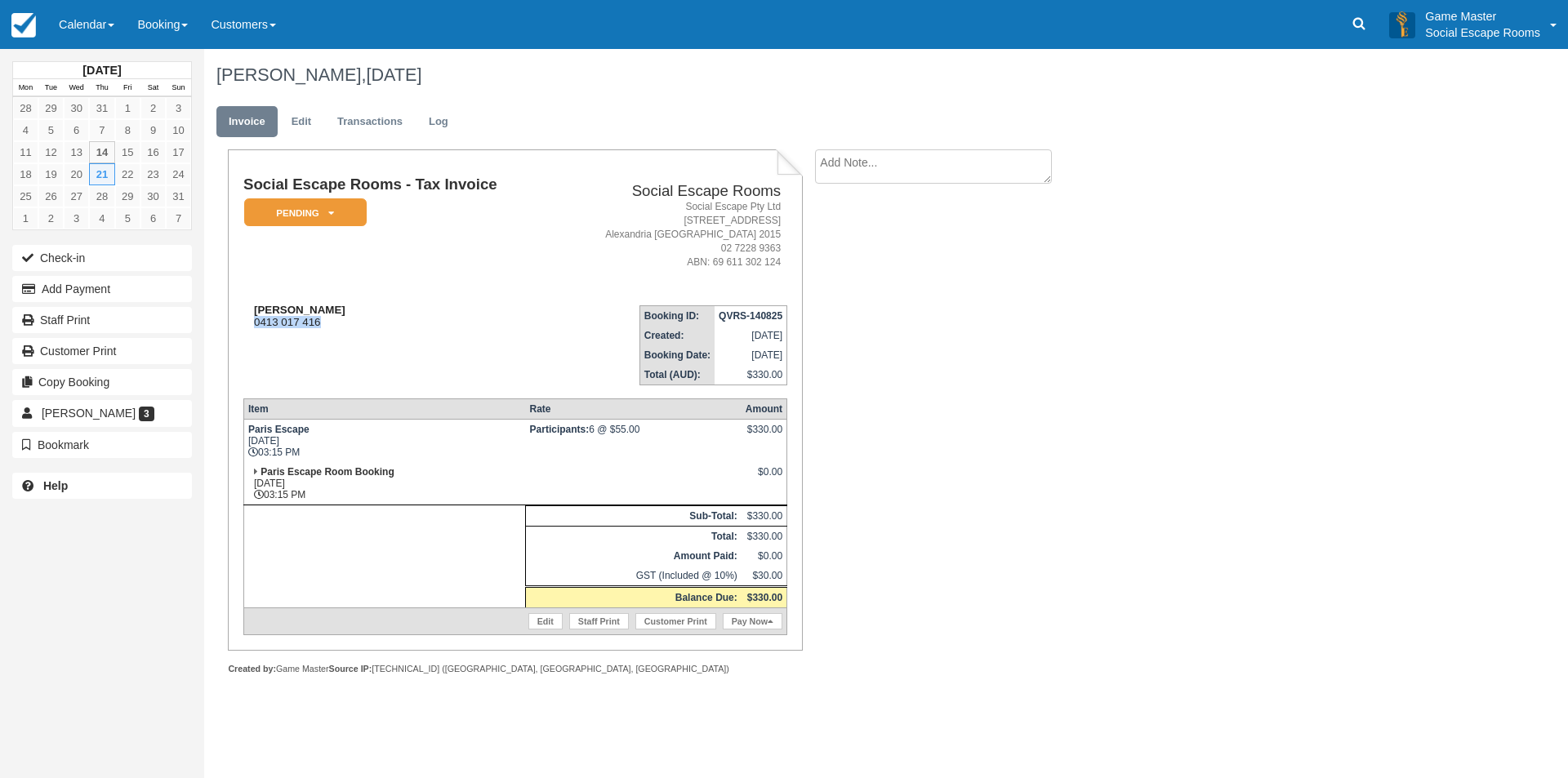
click at [355, 320] on div "Jerome 0413 017 416" at bounding box center [399, 316] width 312 height 25
click at [278, 335] on td "Jerome 0413 017 416" at bounding box center [399, 339] width 312 height 93
click at [284, 336] on td "Jerome 0413 017 416" at bounding box center [399, 339] width 312 height 93
click at [150, 407] on link "Jerome Samaha 3" at bounding box center [102, 413] width 179 height 26
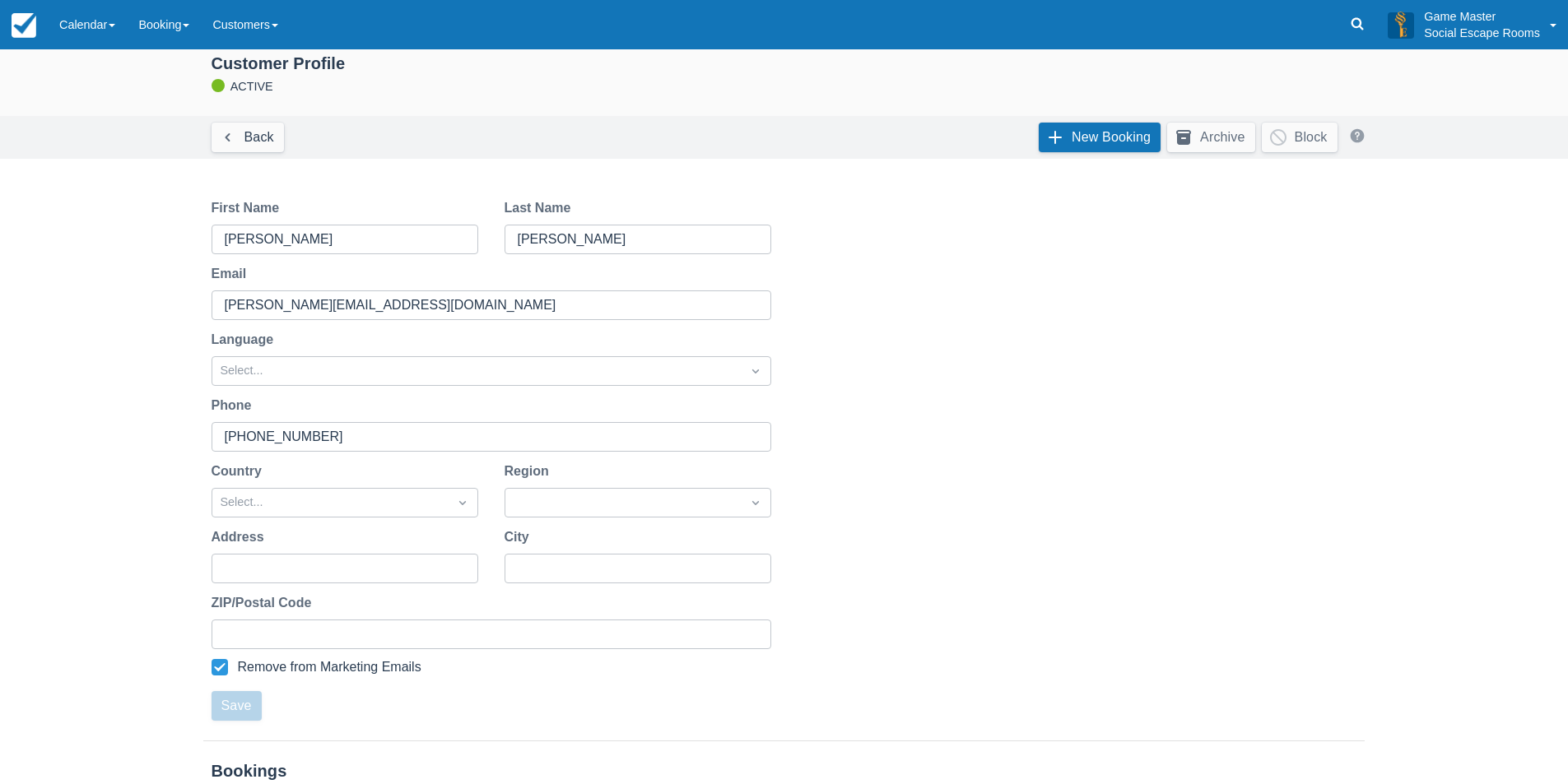
scroll to position [12, 0]
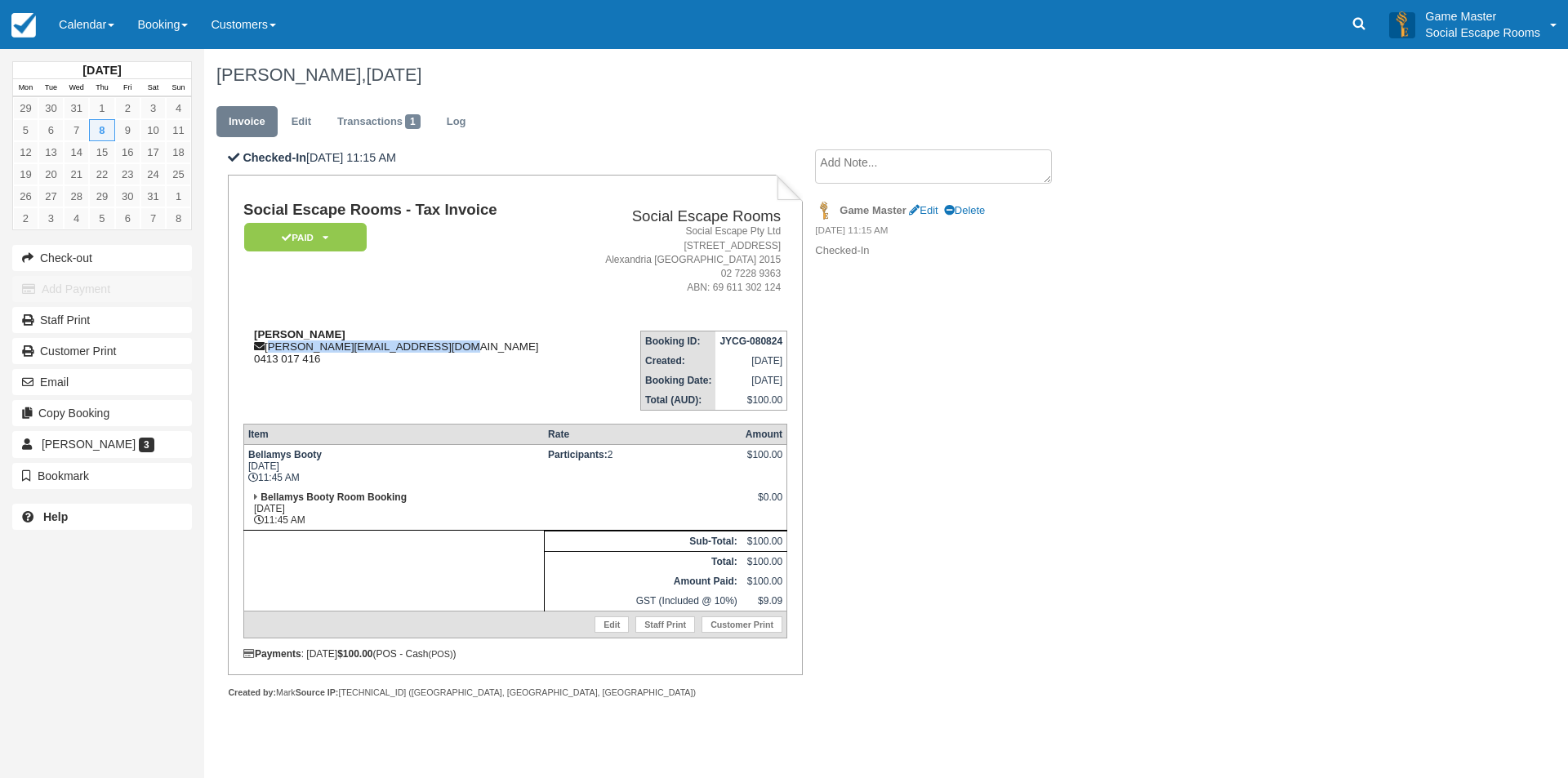
drag, startPoint x: 440, startPoint y: 343, endPoint x: 267, endPoint y: 347, distance: 173.0
click at [267, 347] on div "[PERSON_NAME] [PERSON_NAME][EMAIL_ADDRESS][DOMAIN_NAME] 0413 017 416" at bounding box center [409, 347] width 332 height 37
copy div "[PERSON_NAME][EMAIL_ADDRESS][DOMAIN_NAME]"
click at [399, 309] on td "Social Escape Rooms - Tax Invoice Paid   Pending Reserved Deposit Blocked for C…" at bounding box center [409, 259] width 332 height 116
click at [159, 447] on link "Jerome Samaha 3" at bounding box center [102, 444] width 179 height 26
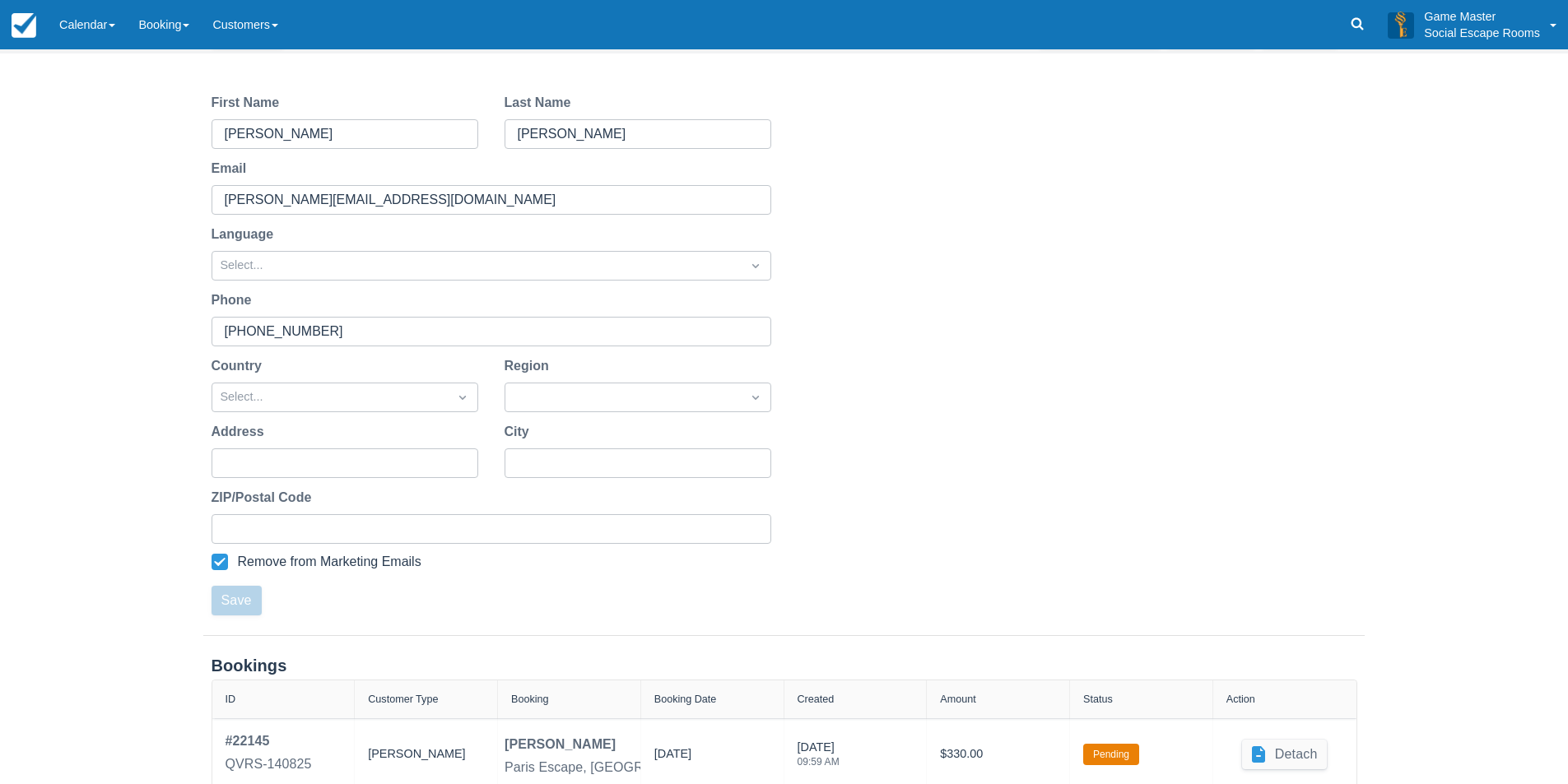
scroll to position [341, 0]
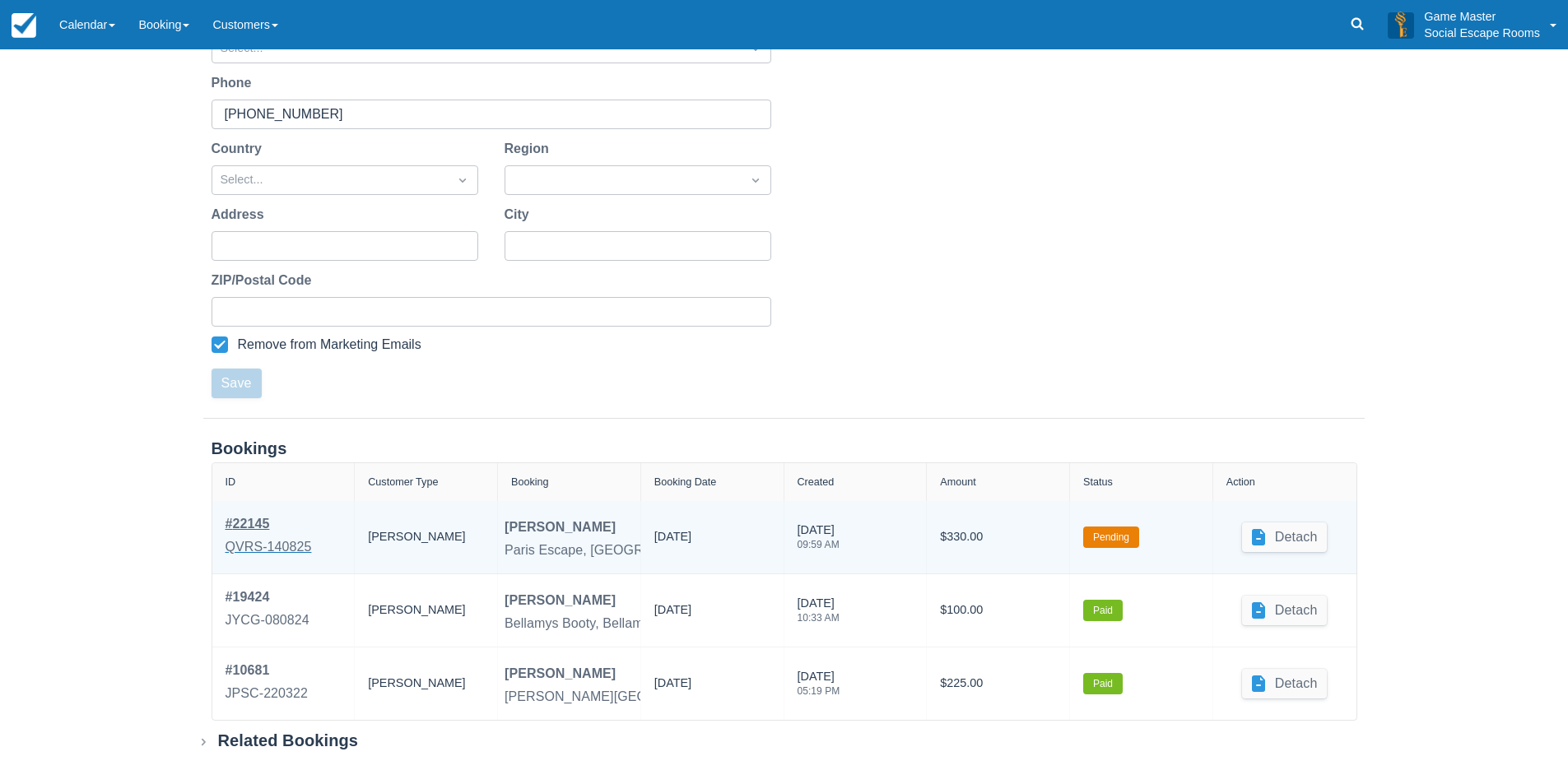
click at [248, 525] on div "# 22145" at bounding box center [269, 524] width 86 height 19
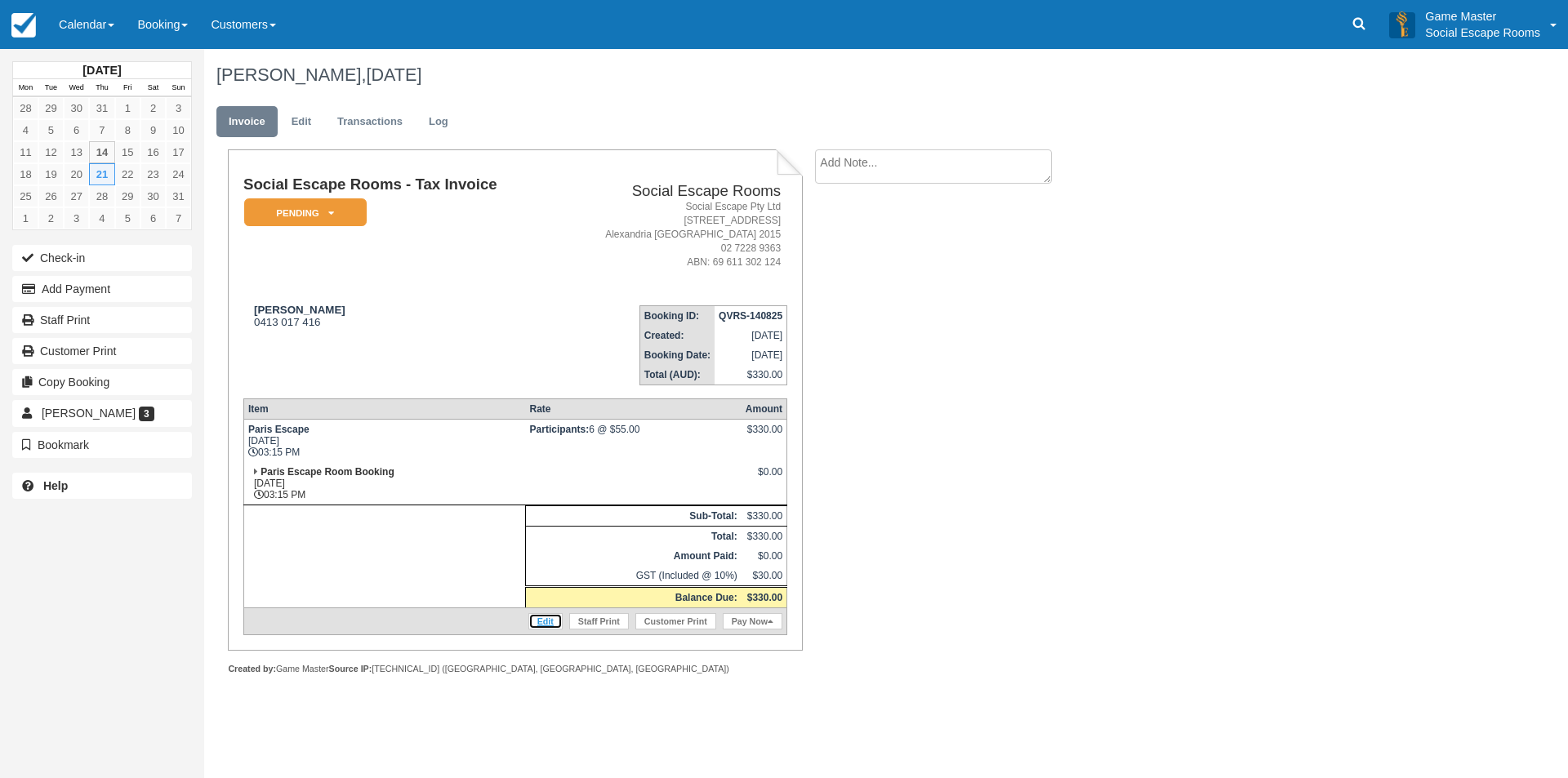
click at [531, 623] on link "Edit" at bounding box center [545, 620] width 34 height 17
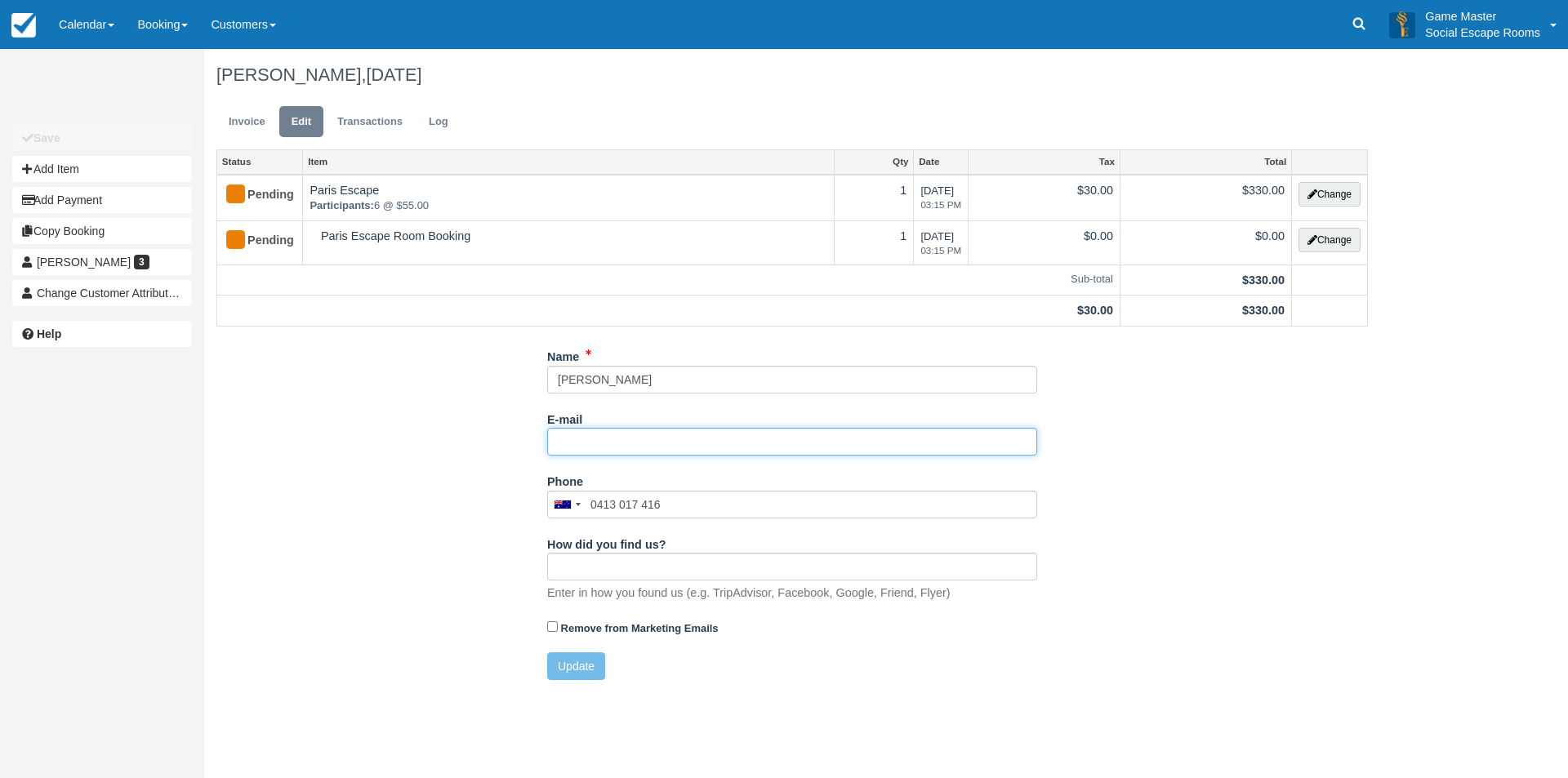
click at [643, 443] on input "E-mail" at bounding box center [792, 442] width 490 height 28
paste input "[PERSON_NAME][EMAIL_ADDRESS][DOMAIN_NAME]"
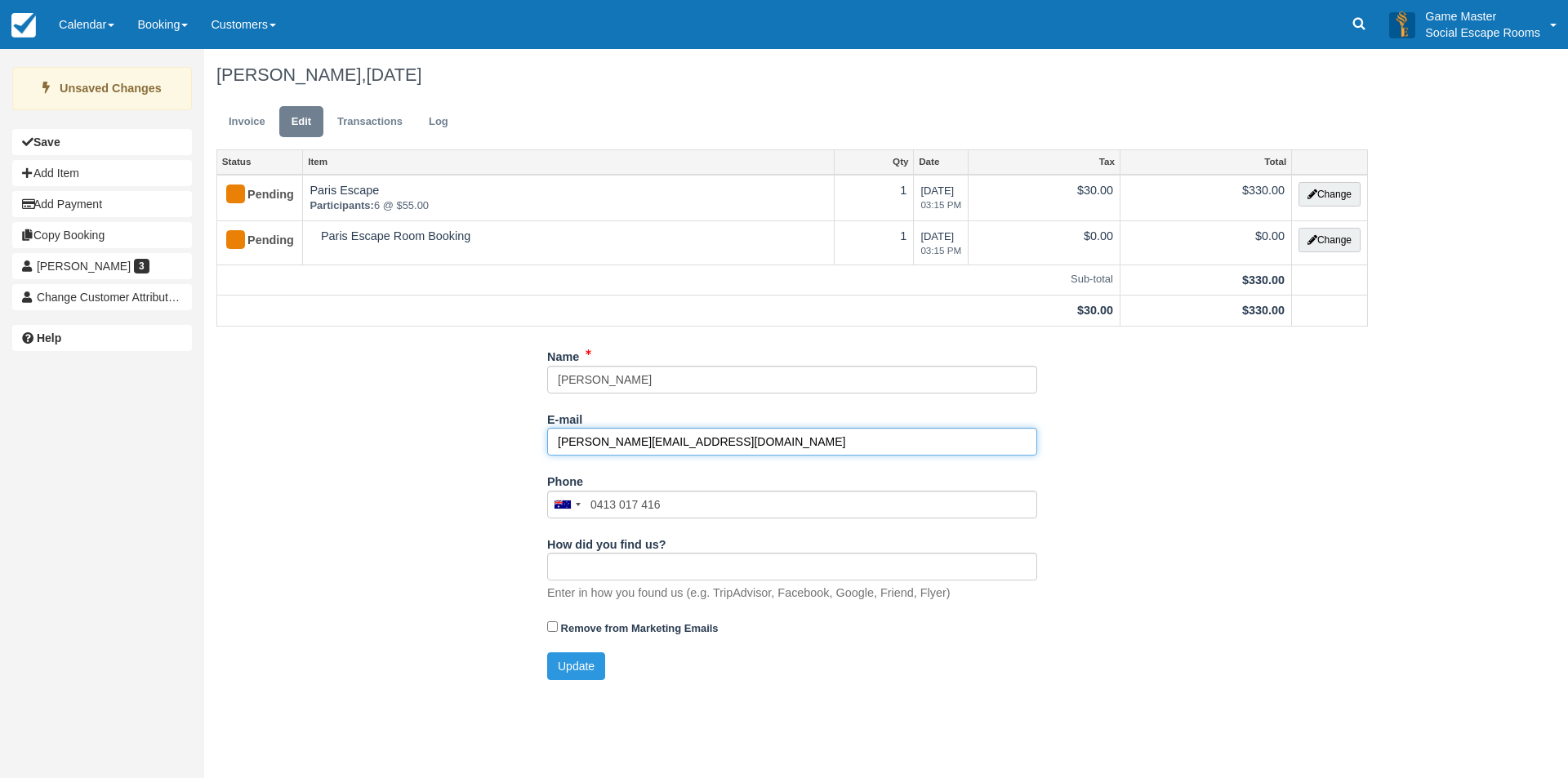
type input "[PERSON_NAME][EMAIL_ADDRESS][DOMAIN_NAME]"
click at [390, 459] on div "Name Jerome E-mail jerome@balmainhealthclub.com.au Did you mean ? Phone United …" at bounding box center [791, 517] width 1176 height 349
click at [568, 669] on button "Update" at bounding box center [576, 666] width 58 height 28
type input "[PHONE_NUMBER]"
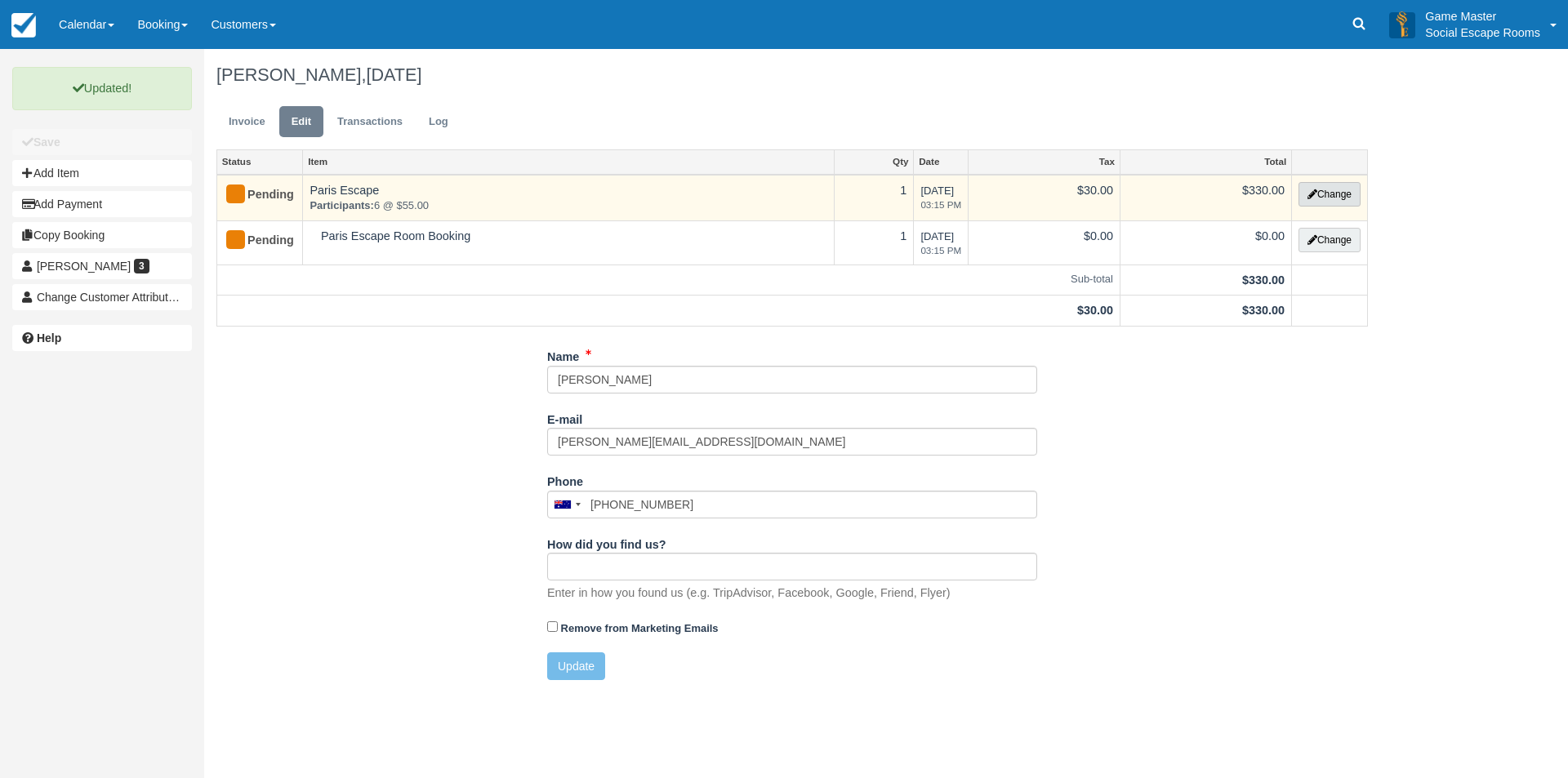
click at [1329, 196] on button "Change" at bounding box center [1329, 194] width 62 height 25
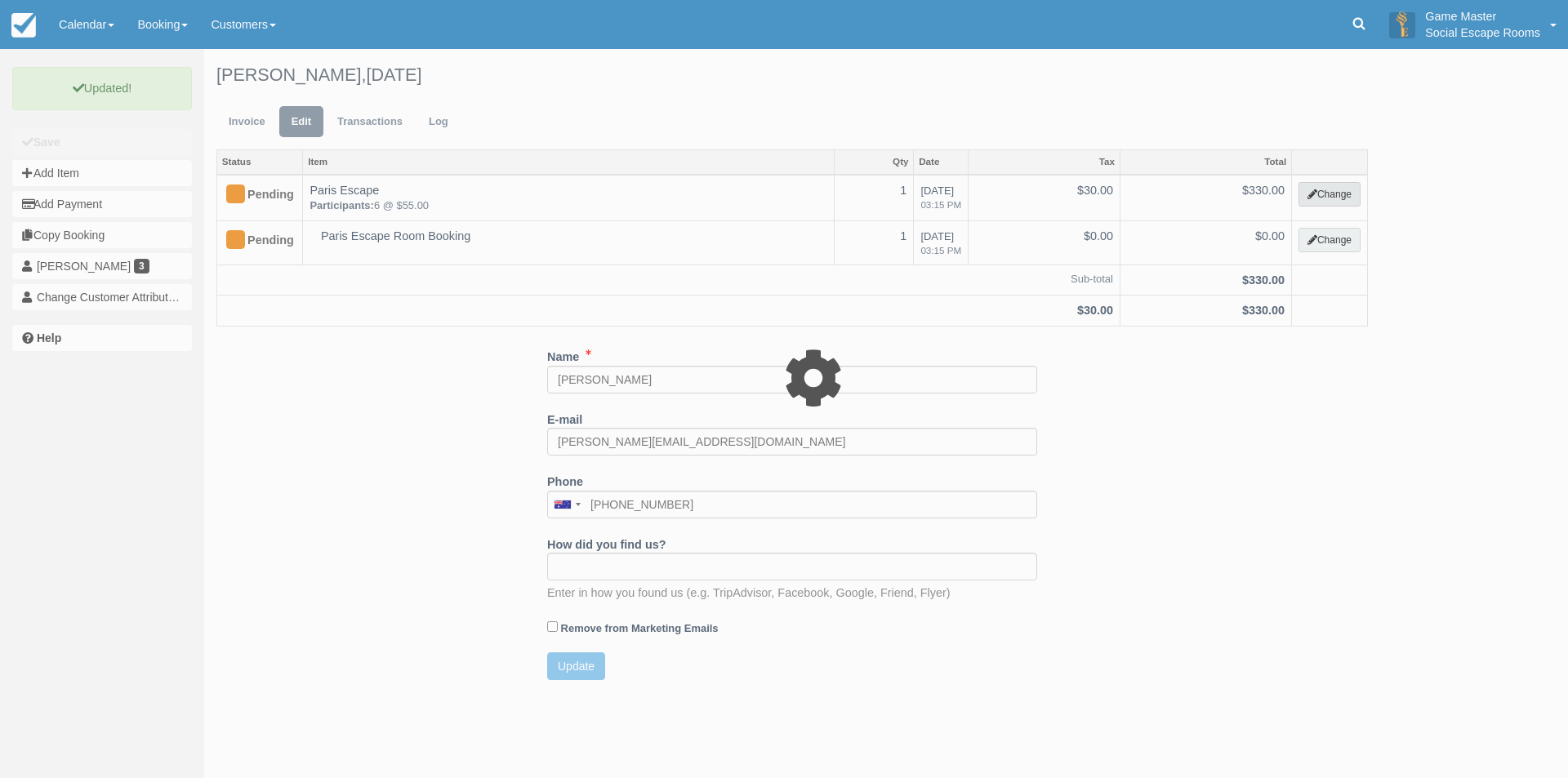
select select "2"
type input "330.00"
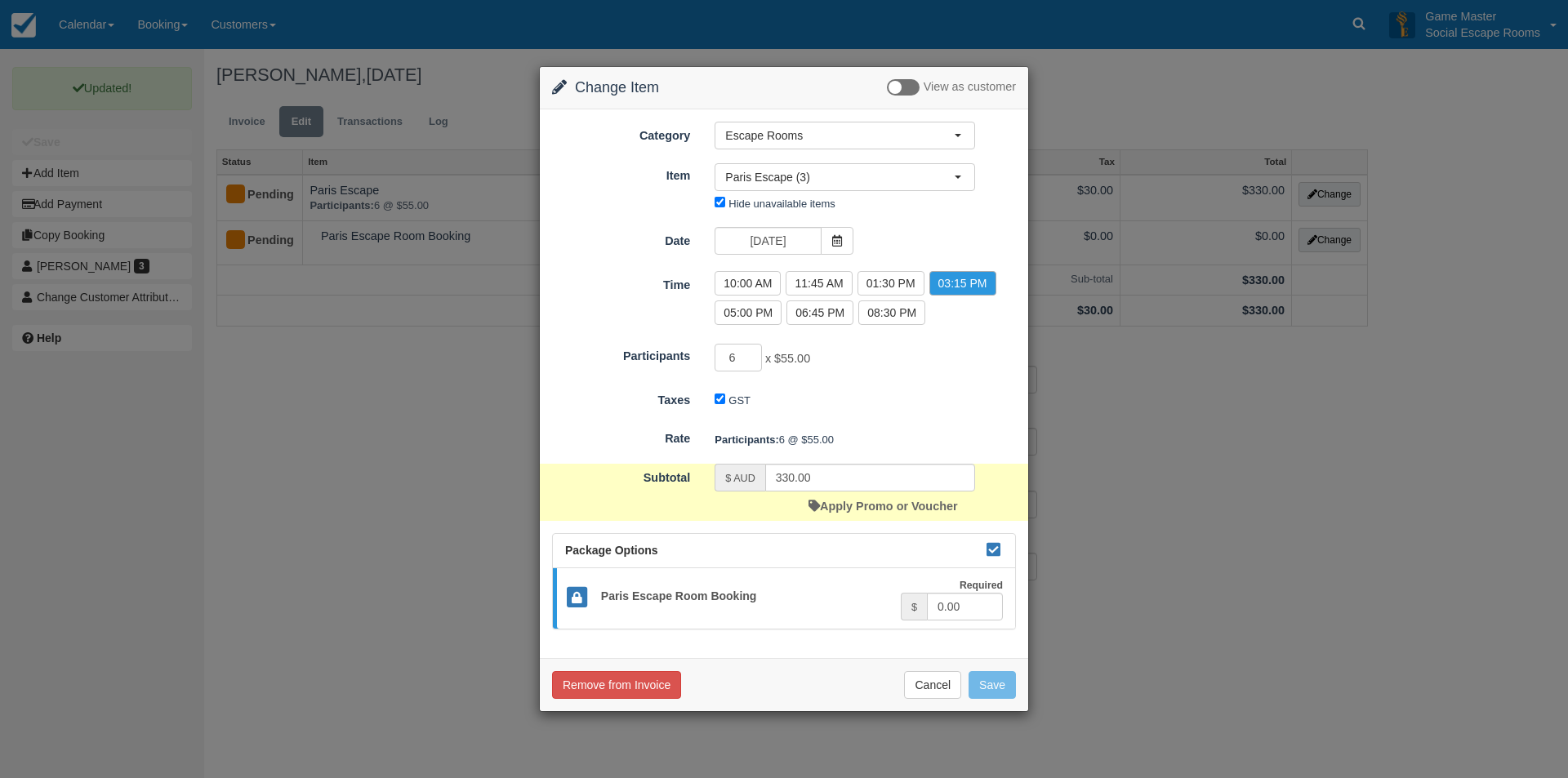
click at [840, 514] on div "Apply Promo or Voucher" at bounding box center [882, 506] width 149 height 30
click at [847, 506] on link "Apply Promo or Voucher" at bounding box center [882, 506] width 149 height 13
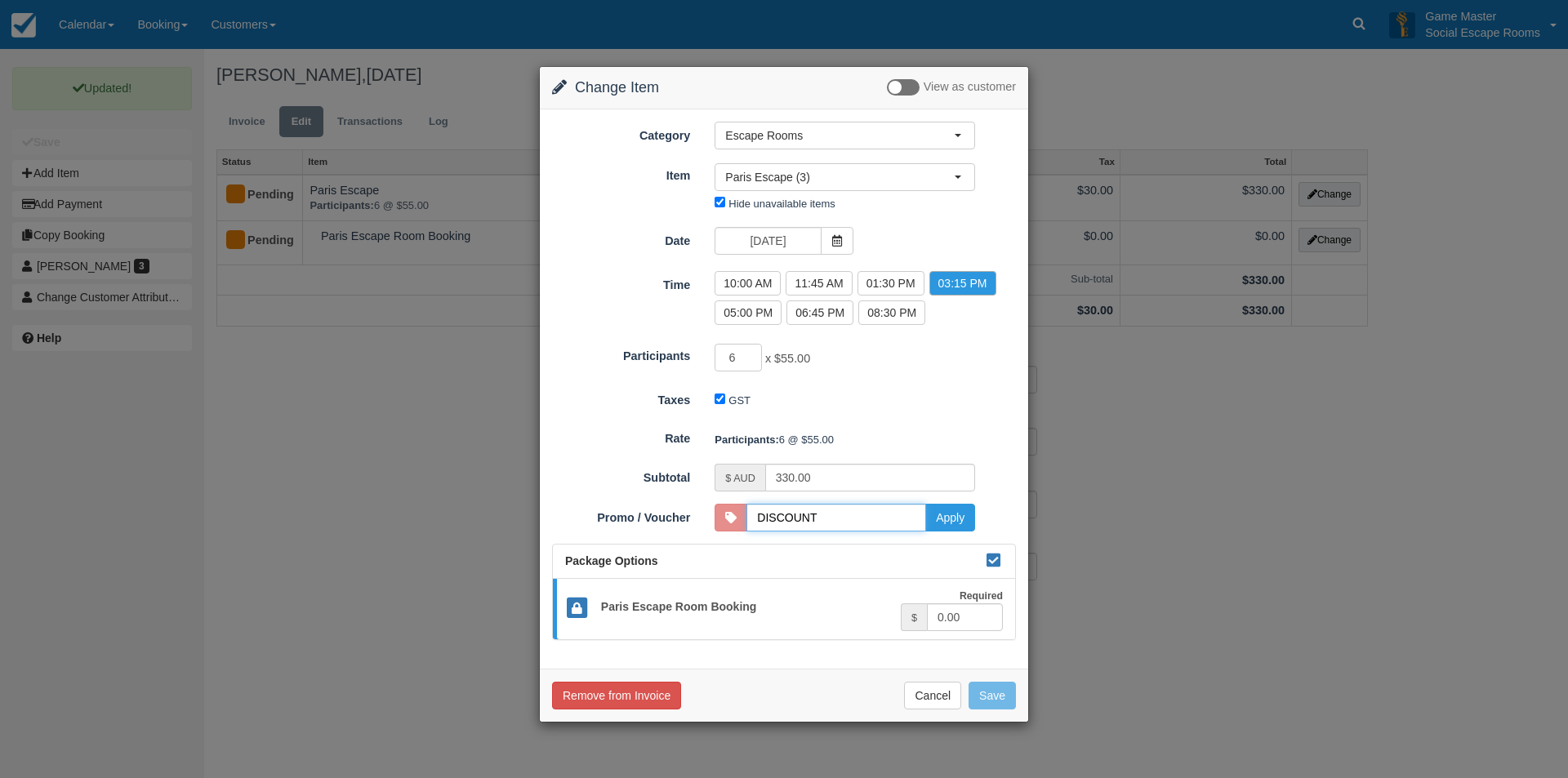
type input "DISCOUNT05"
click at [953, 517] on button "Apply" at bounding box center [950, 517] width 50 height 28
type input "300.00"
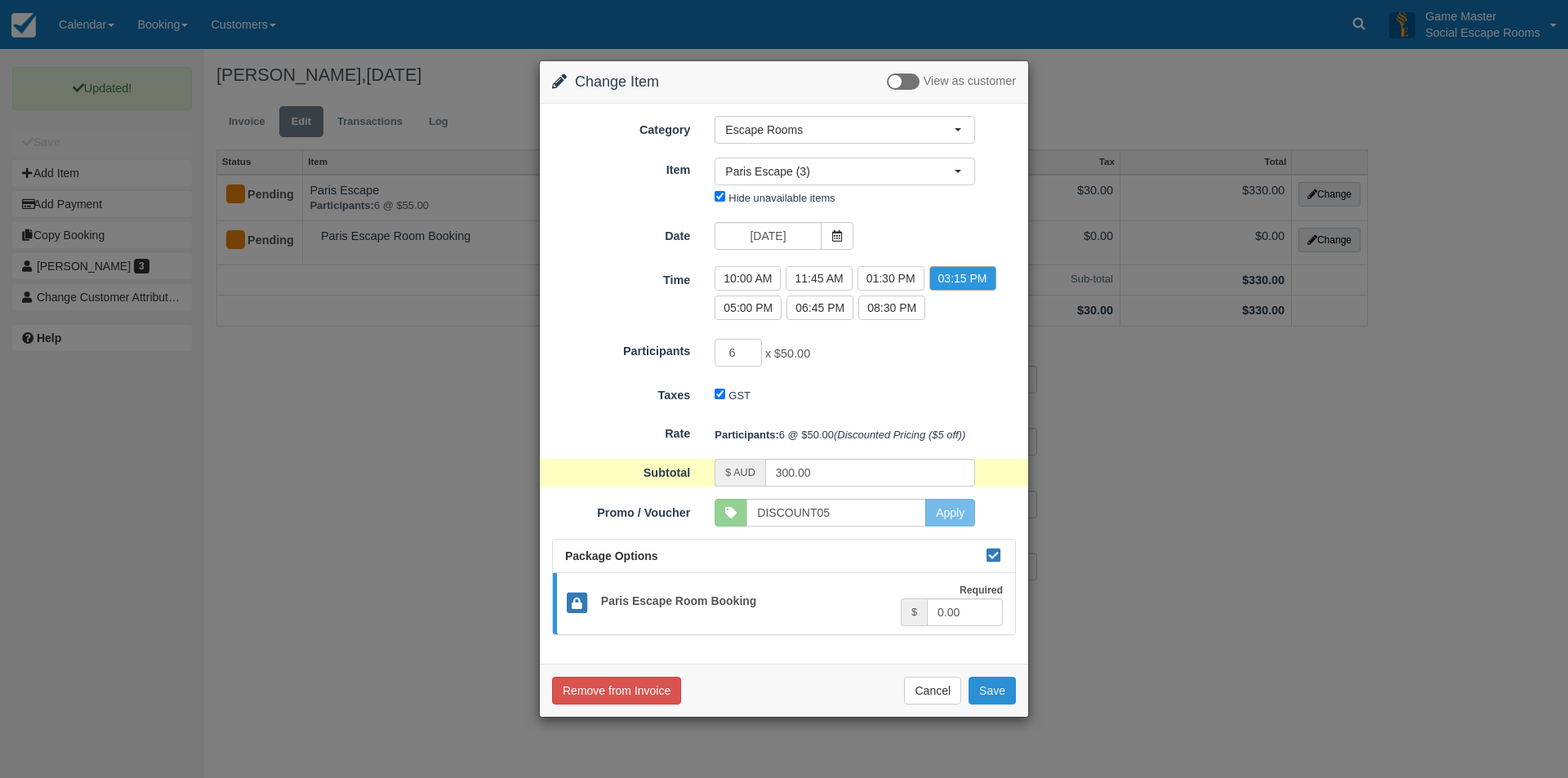
click at [995, 694] on button "Save" at bounding box center [992, 690] width 47 height 28
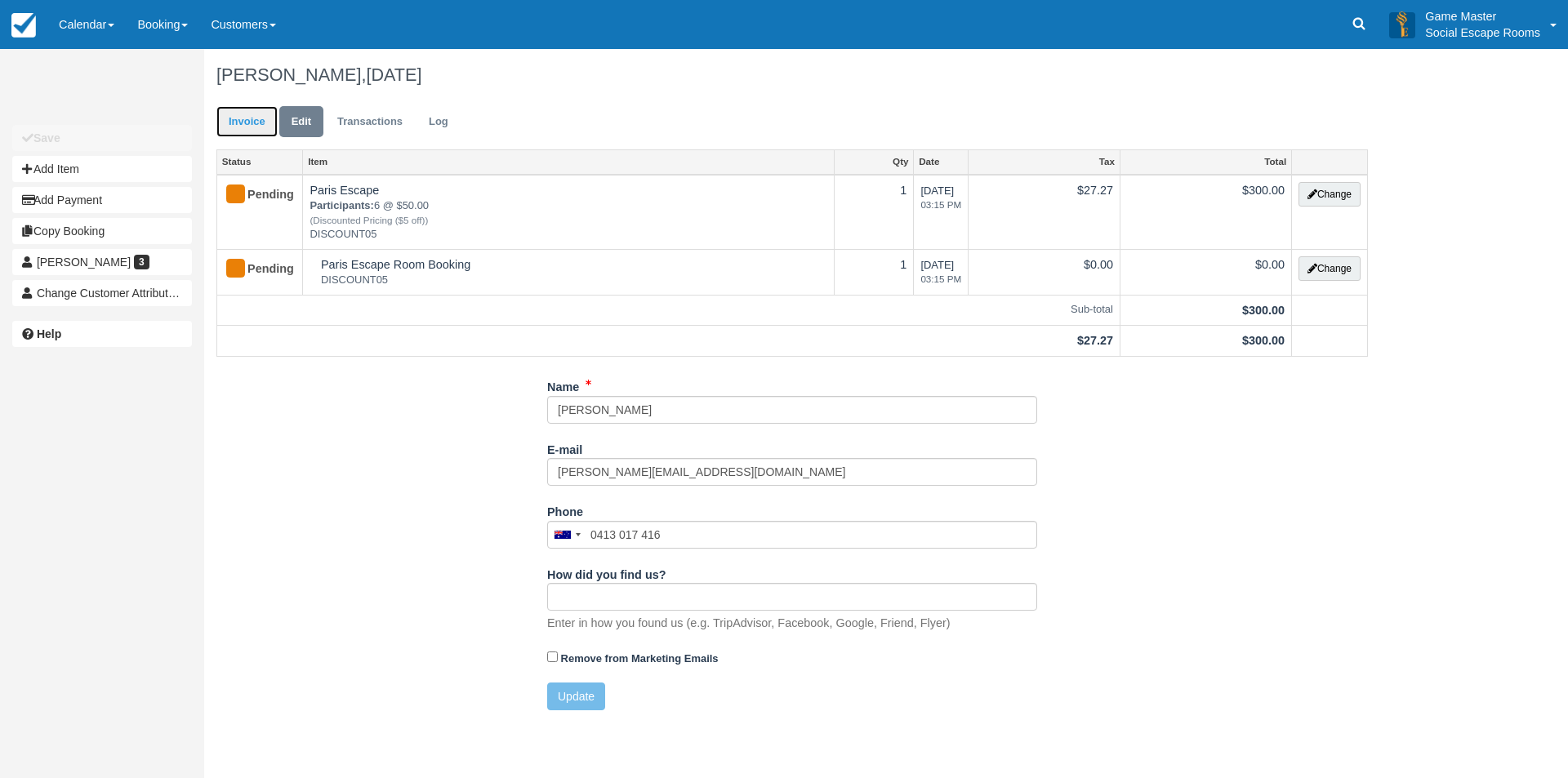
click at [257, 120] on link "Invoice" at bounding box center [247, 122] width 61 height 32
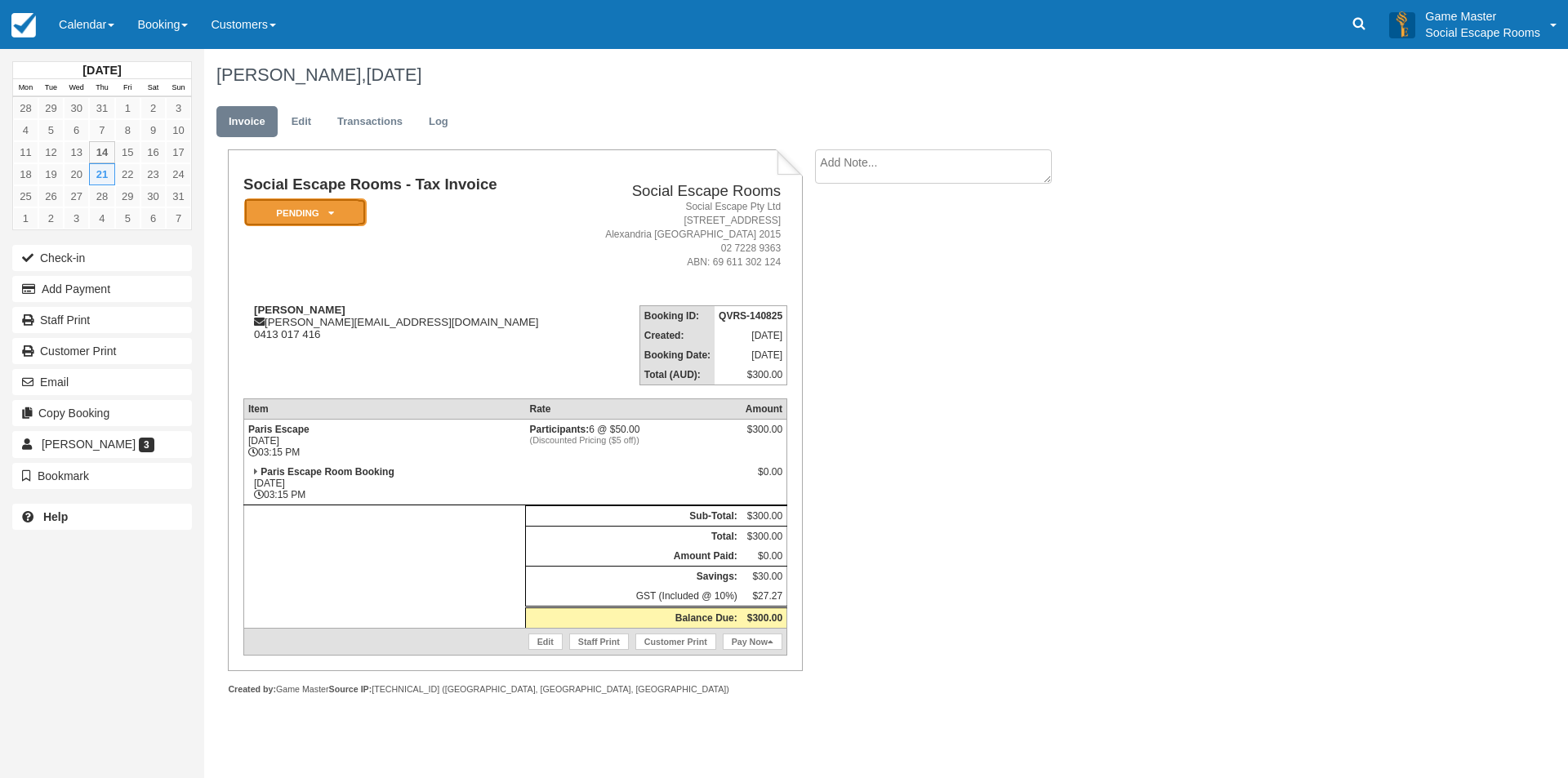
click at [324, 207] on em "Pending" at bounding box center [306, 213] width 123 height 29
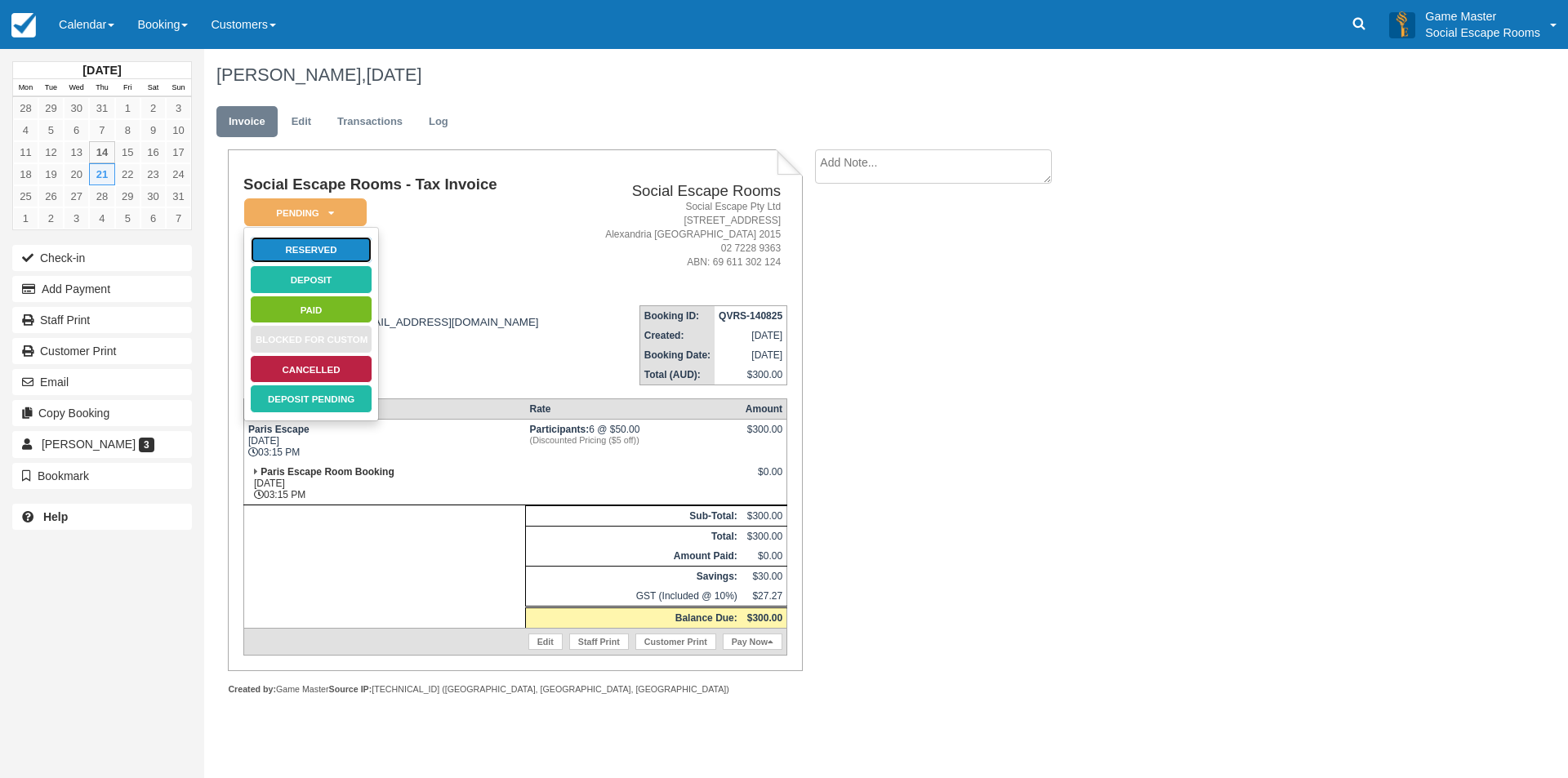
click at [330, 244] on link "Reserved" at bounding box center [311, 250] width 123 height 29
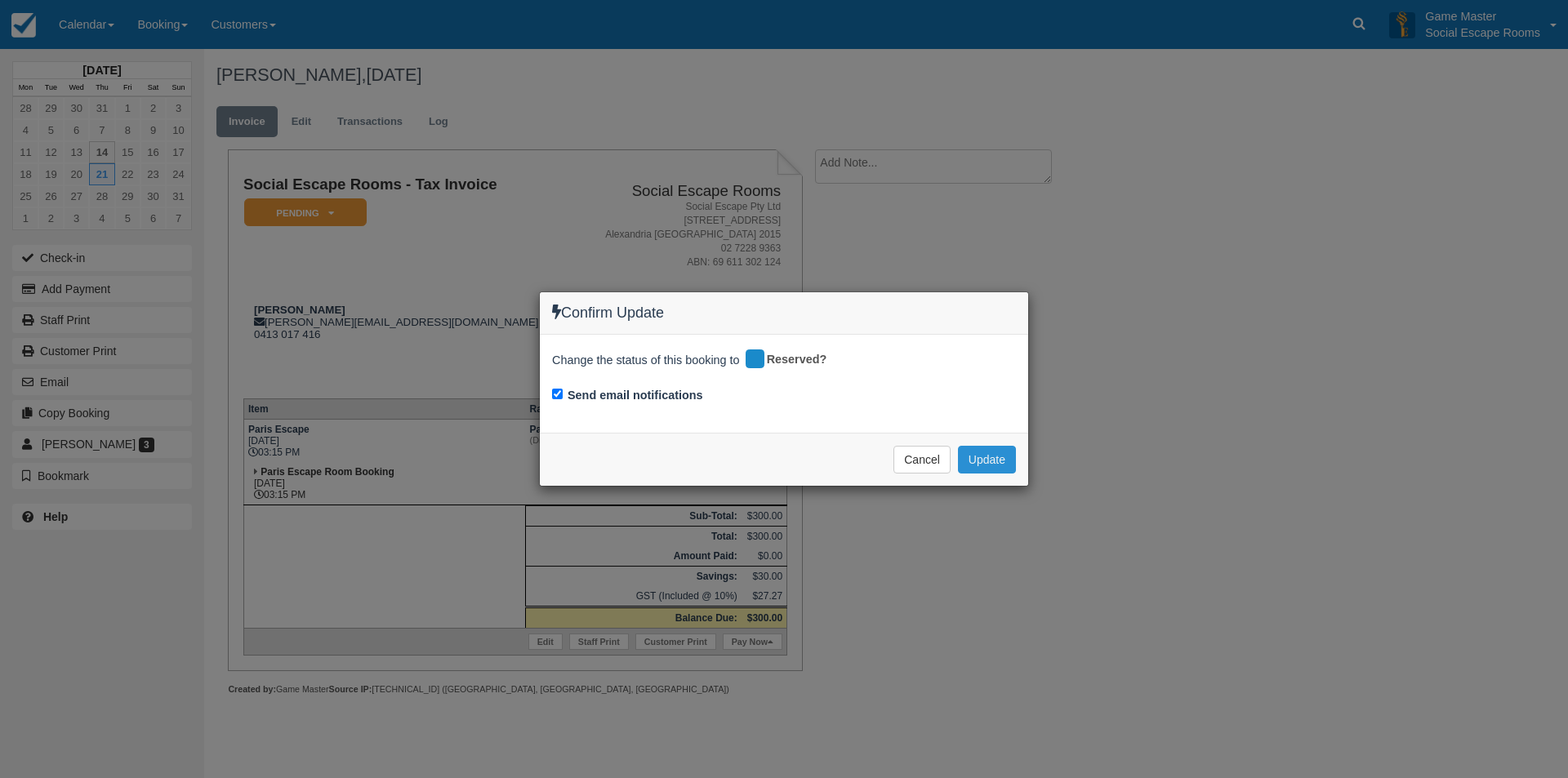
click at [1002, 452] on button "Update" at bounding box center [987, 459] width 58 height 28
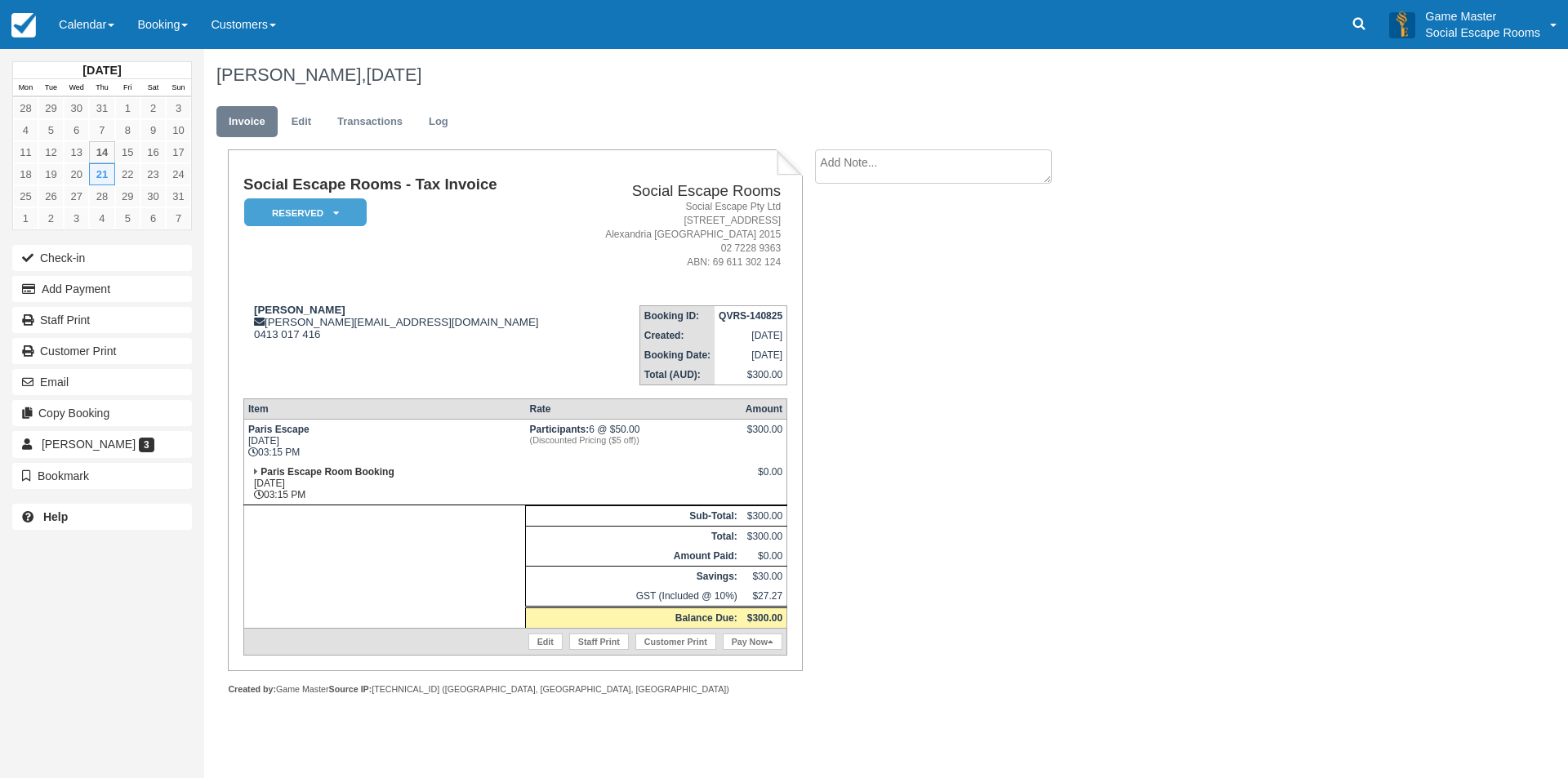
drag, startPoint x: 102, startPoint y: 25, endPoint x: 110, endPoint y: 62, distance: 37.9
click at [102, 24] on link "Calendar" at bounding box center [87, 25] width 79 height 49
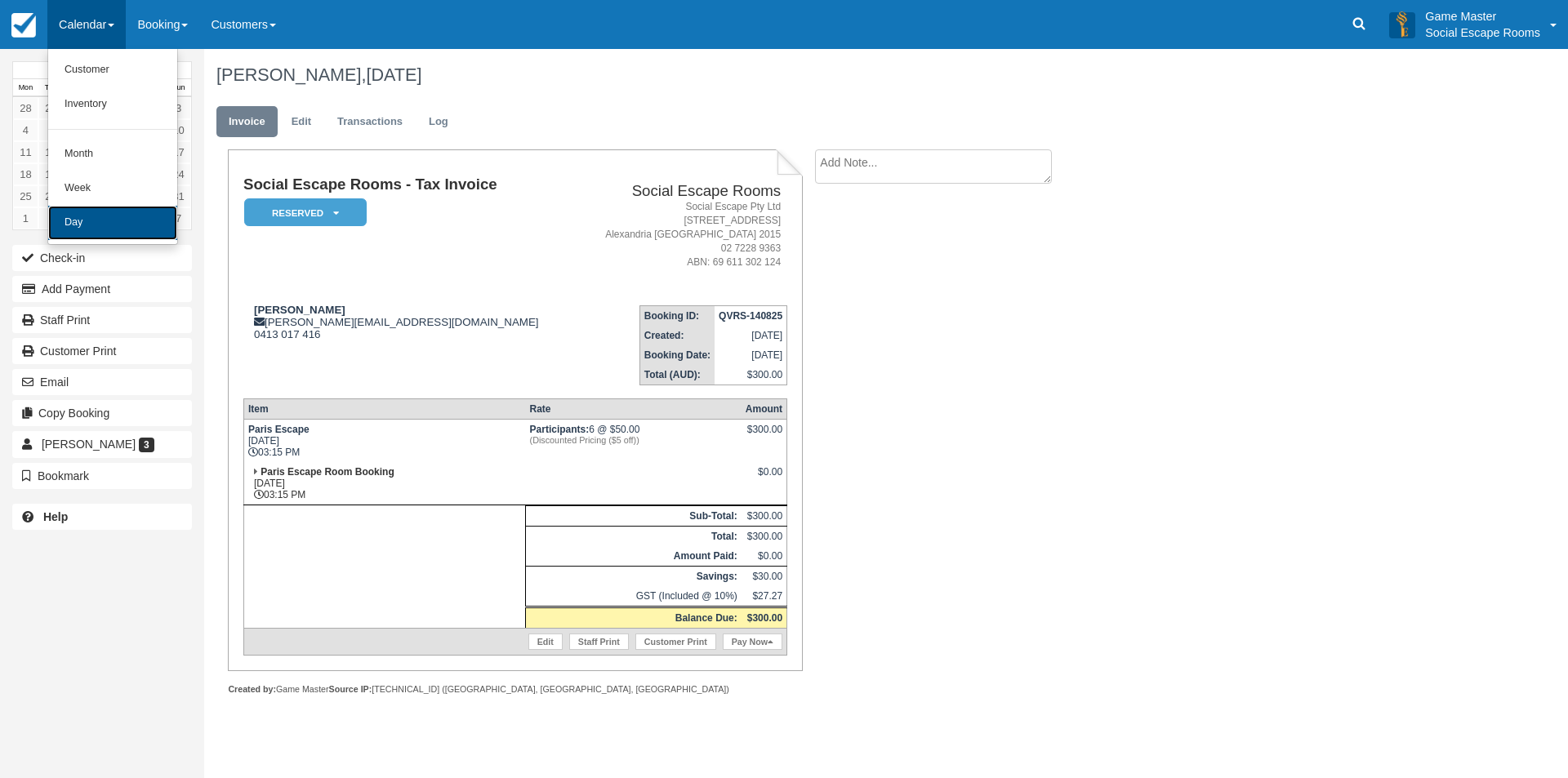
click at [123, 221] on link "Day" at bounding box center [112, 222] width 129 height 34
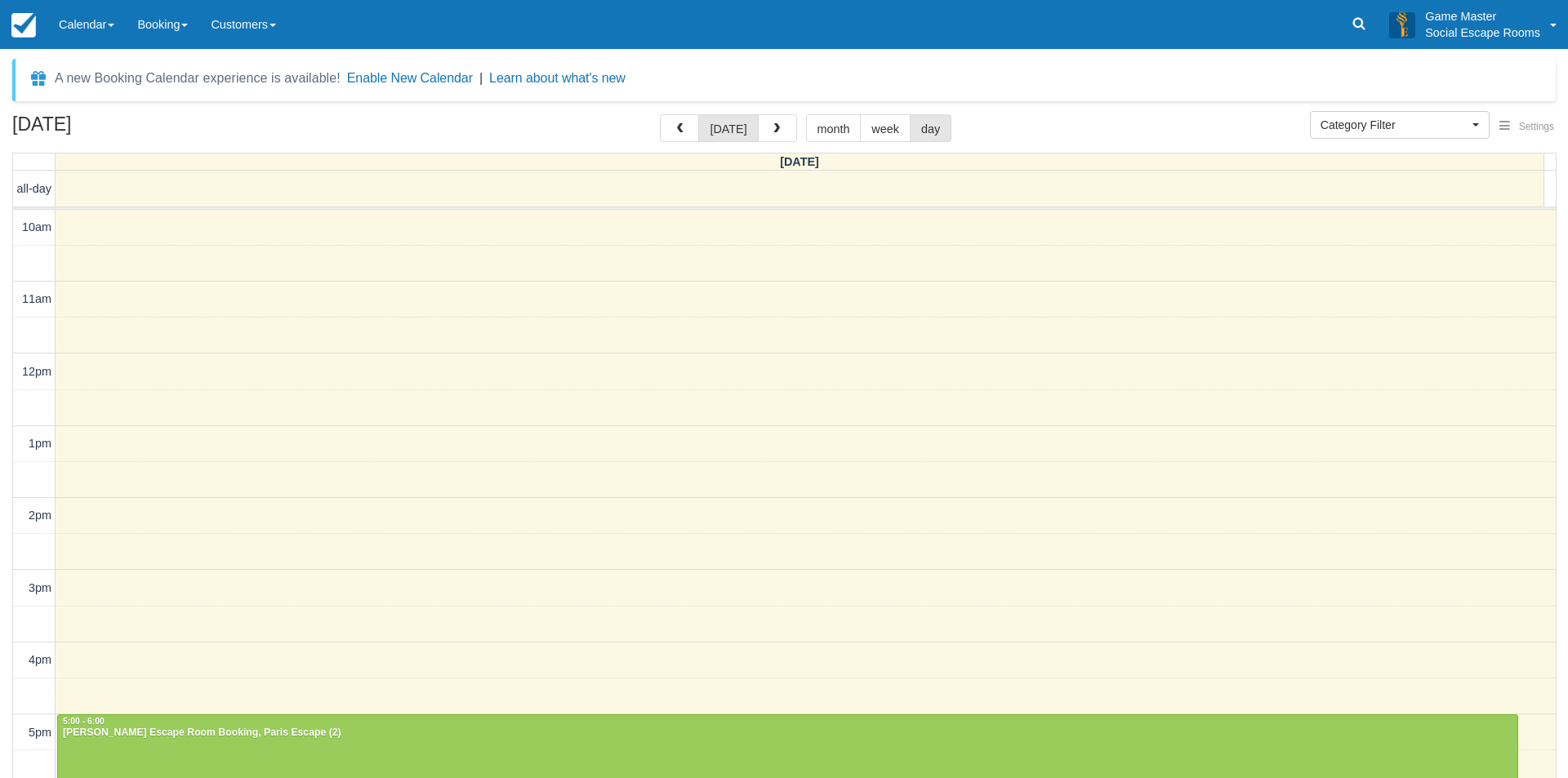
select select
click at [115, 18] on link "Calendar" at bounding box center [87, 25] width 79 height 49
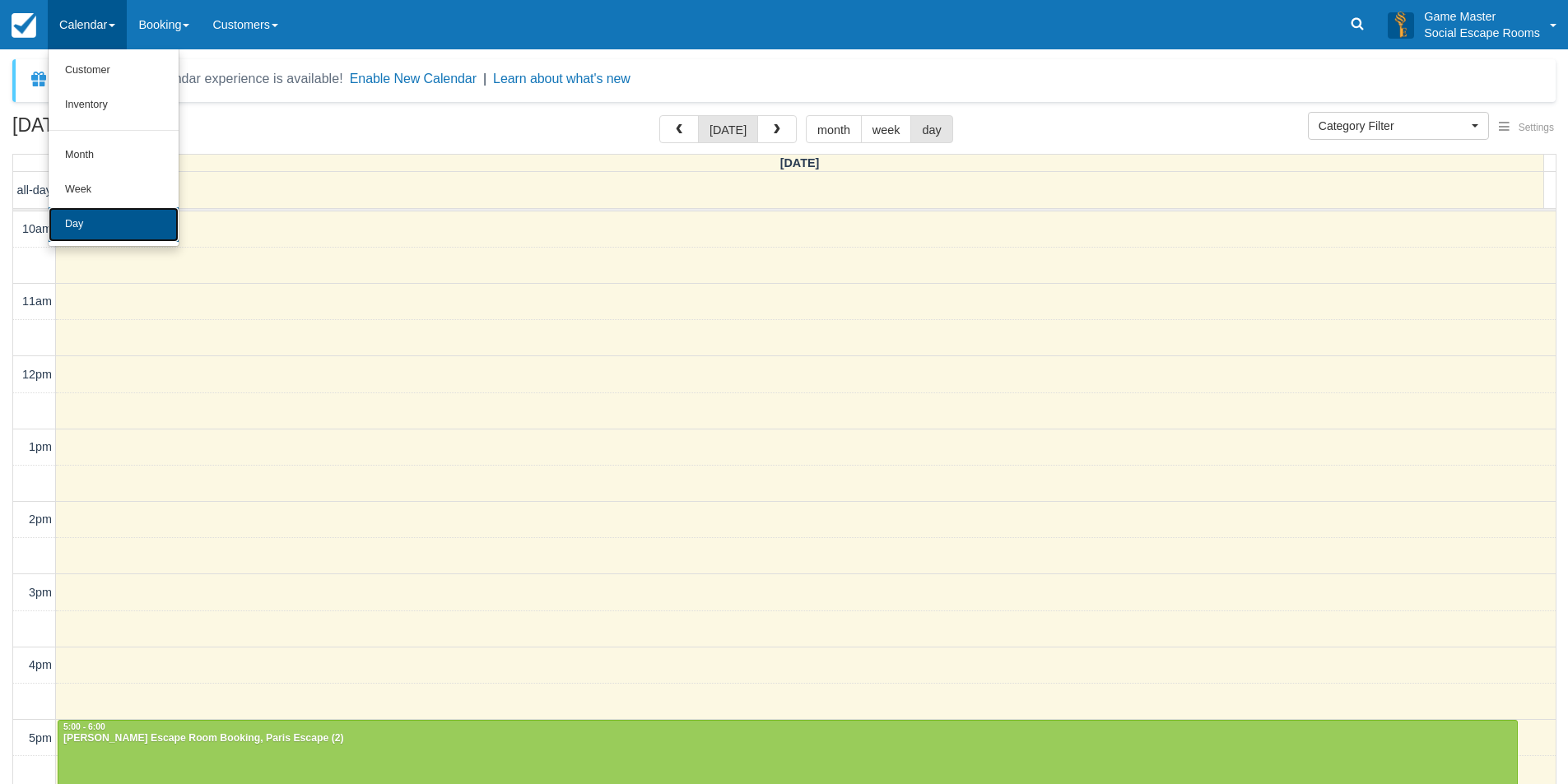
click at [118, 214] on link "Day" at bounding box center [113, 224] width 130 height 34
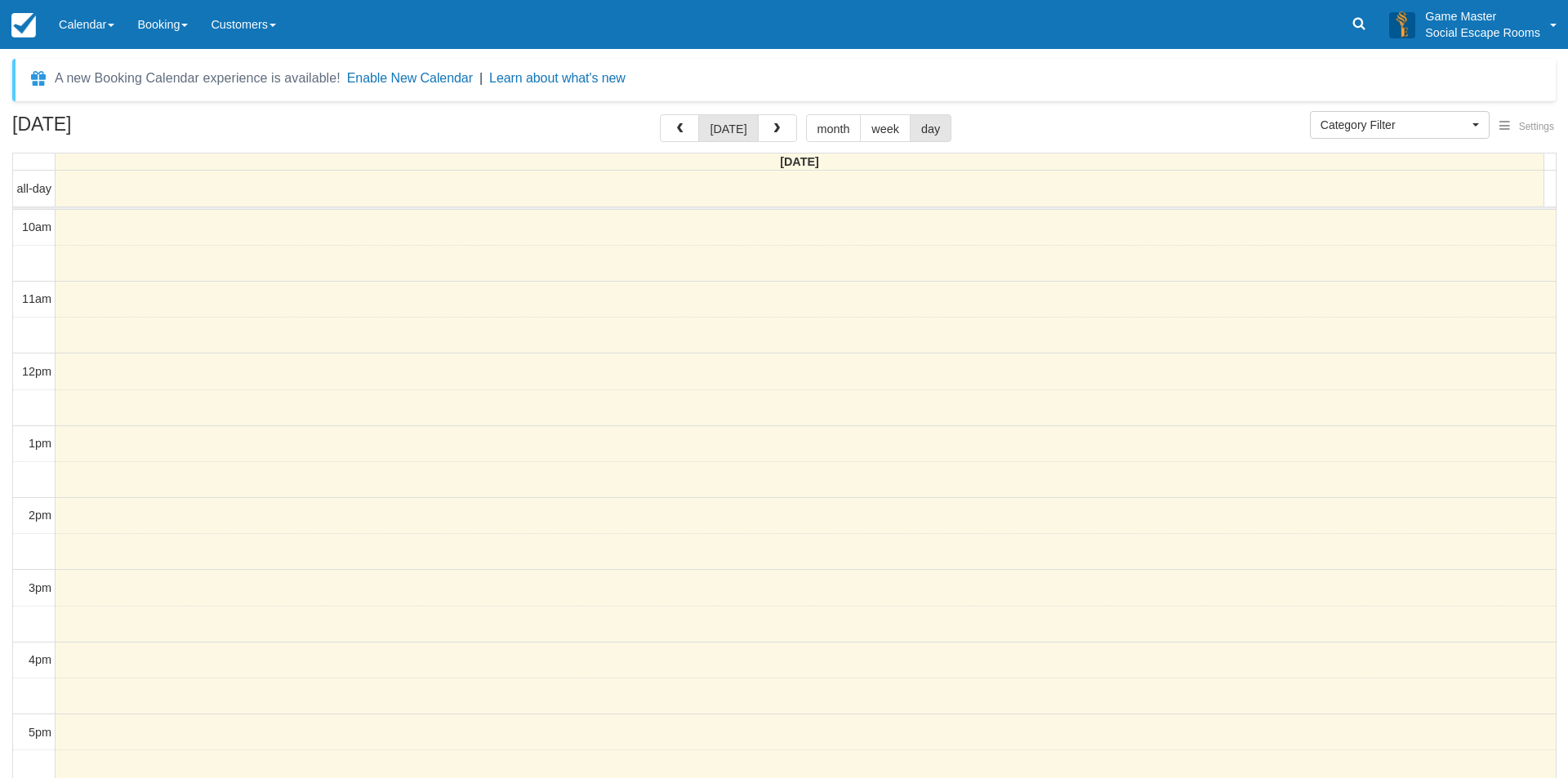
select select
